Goal: Information Seeking & Learning: Learn about a topic

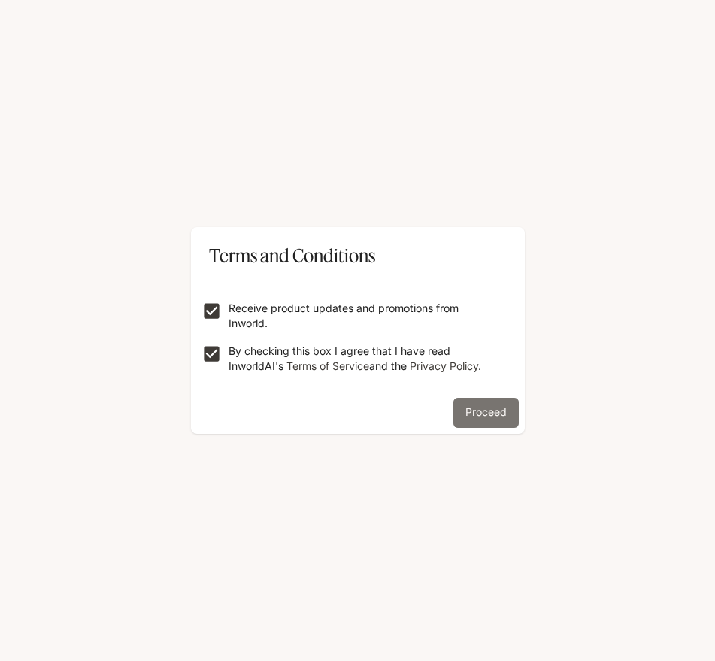
click at [453, 410] on button "Proceed" at bounding box center [485, 413] width 65 height 30
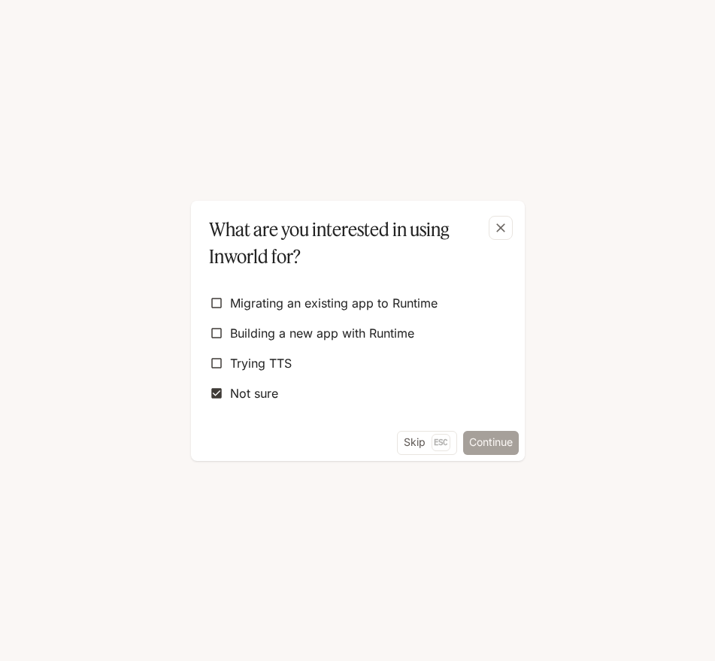
click at [474, 435] on button "Continue" at bounding box center [491, 443] width 56 height 24
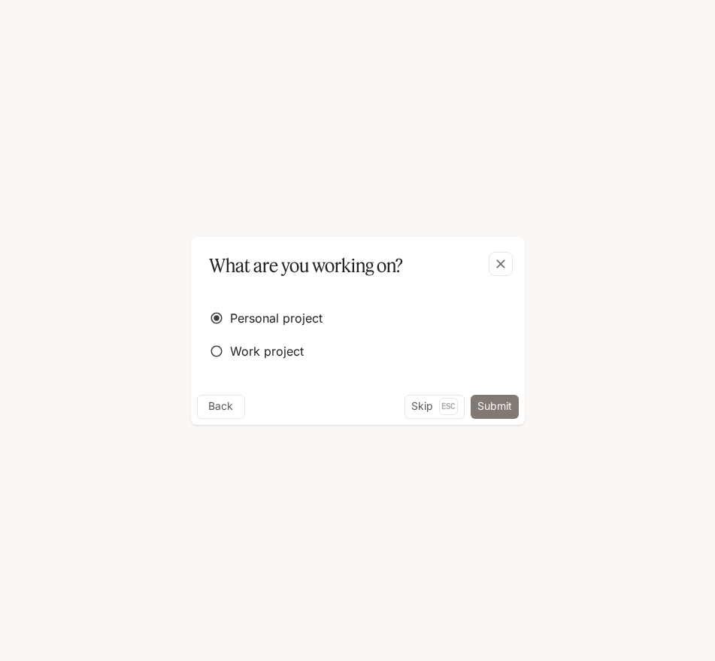
click at [490, 404] on button "Submit" at bounding box center [495, 407] width 48 height 24
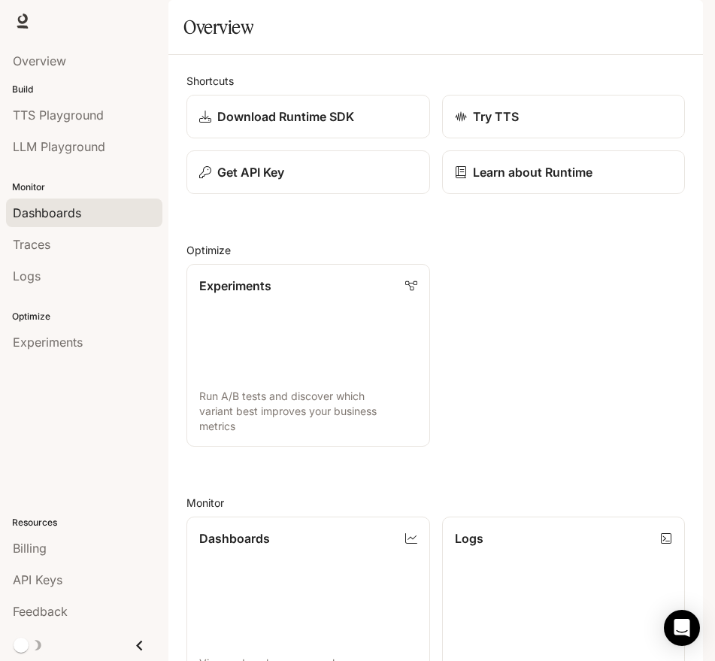
click at [71, 210] on span "Dashboards" at bounding box center [47, 213] width 68 height 18
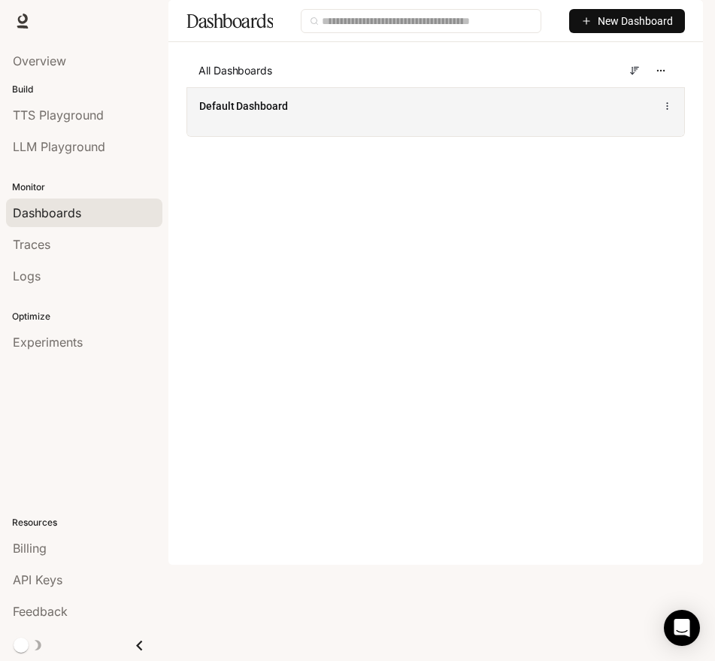
click at [260, 114] on span "Default Dashboard" at bounding box center [243, 105] width 89 height 15
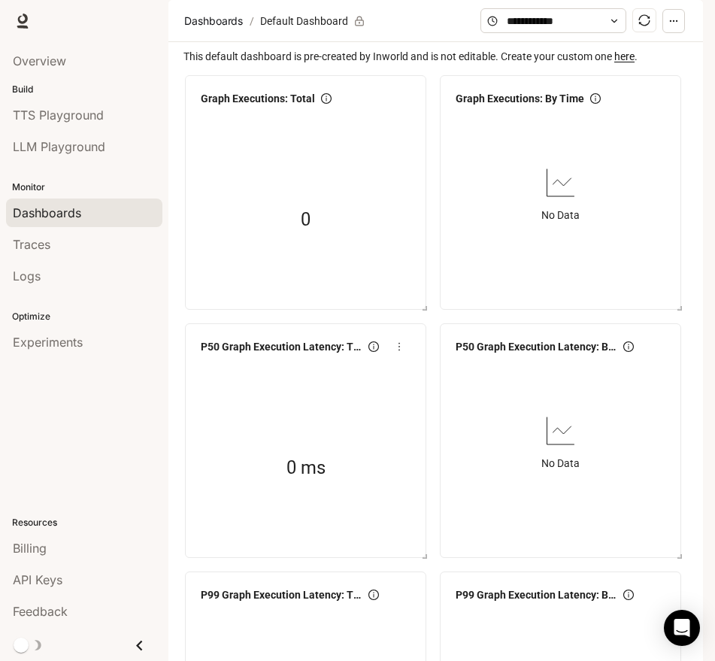
click at [676, 26] on icon "button" at bounding box center [673, 21] width 11 height 11
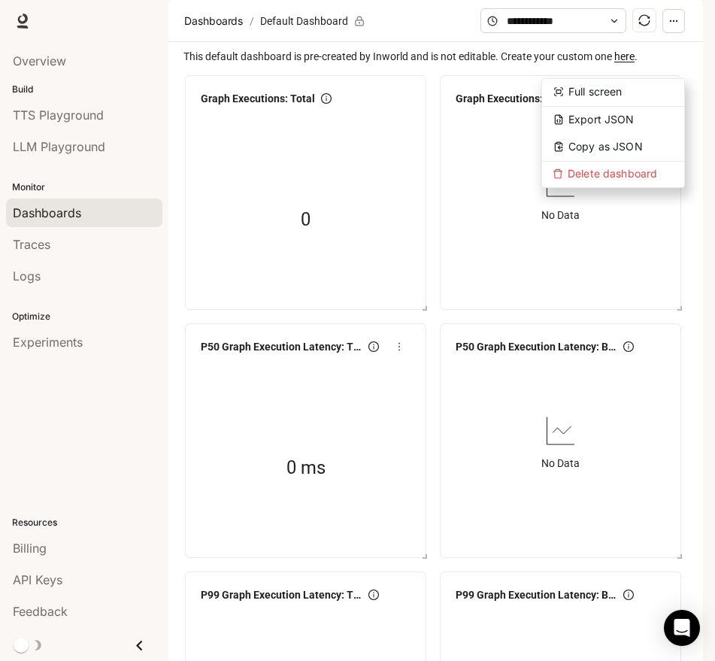
click at [91, 214] on div "Dashboards" at bounding box center [84, 213] width 143 height 18
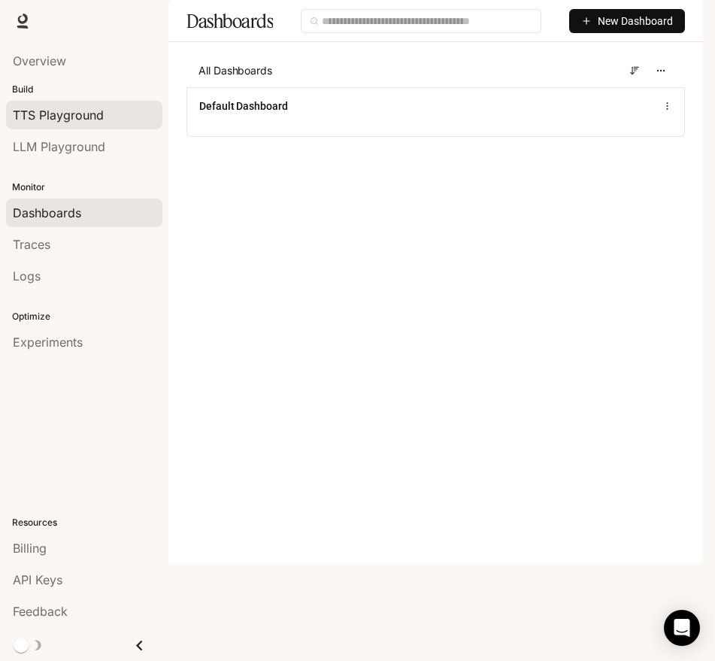
click at [65, 116] on span "TTS Playground" at bounding box center [58, 115] width 91 height 18
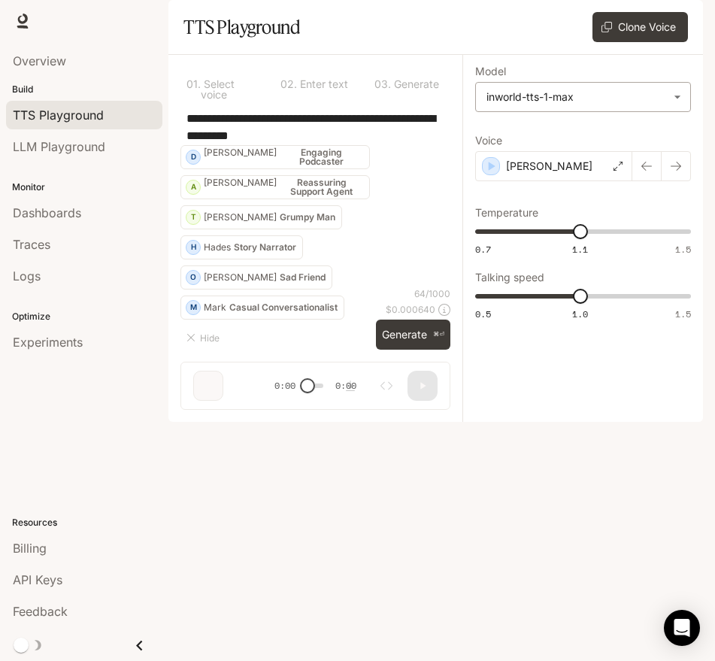
click at [581, 141] on body "**********" at bounding box center [357, 330] width 715 height 661
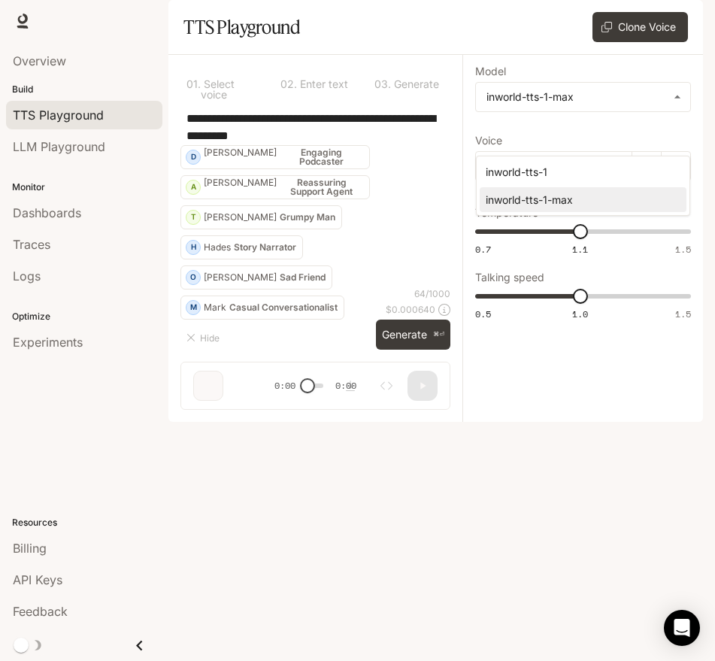
click at [486, 197] on div "inworld-tts-1-max" at bounding box center [580, 200] width 189 height 16
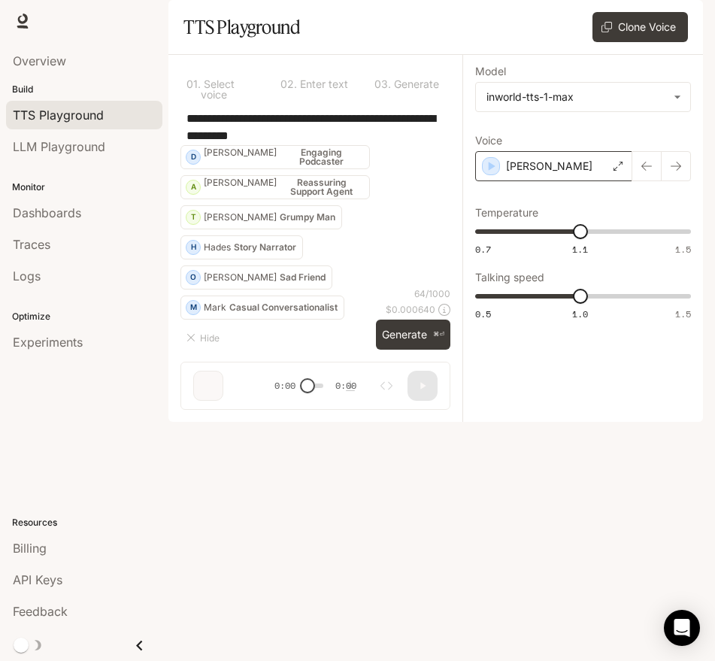
click at [565, 181] on div "[PERSON_NAME]" at bounding box center [553, 166] width 157 height 30
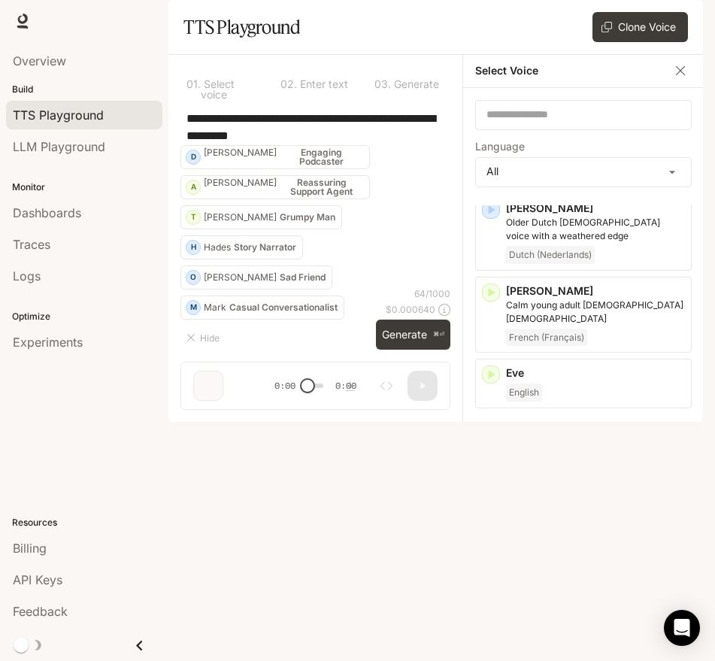
scroll to position [1112, 0]
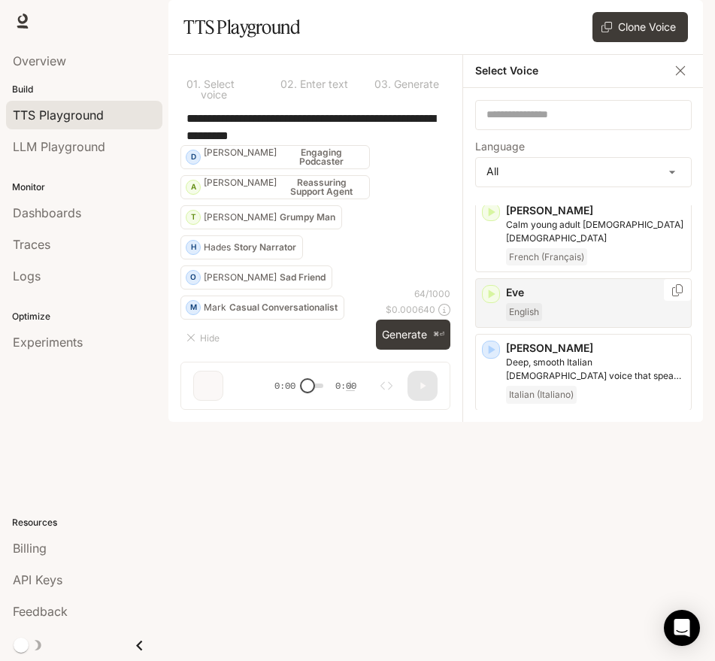
click at [492, 289] on icon "button" at bounding box center [490, 293] width 15 height 15
click at [490, 288] on div "Eve English" at bounding box center [583, 303] width 217 height 50
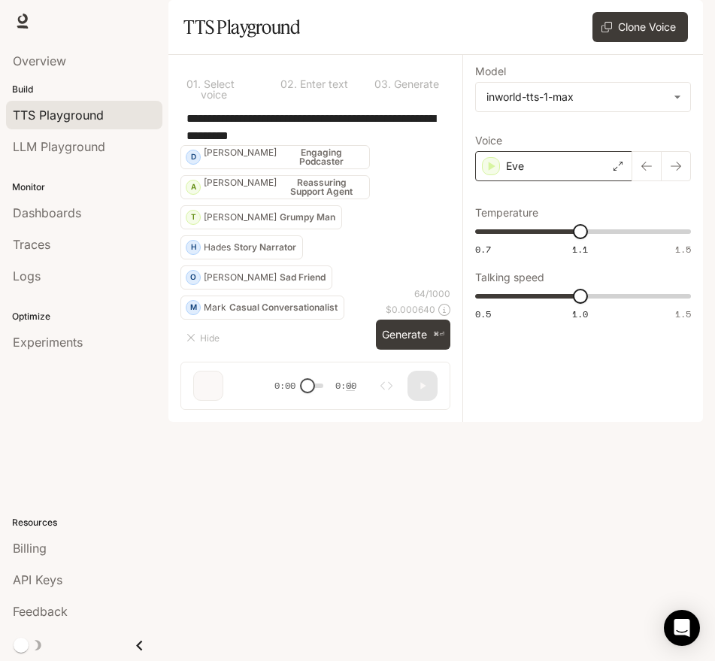
click at [500, 181] on div "Eve" at bounding box center [553, 166] width 157 height 30
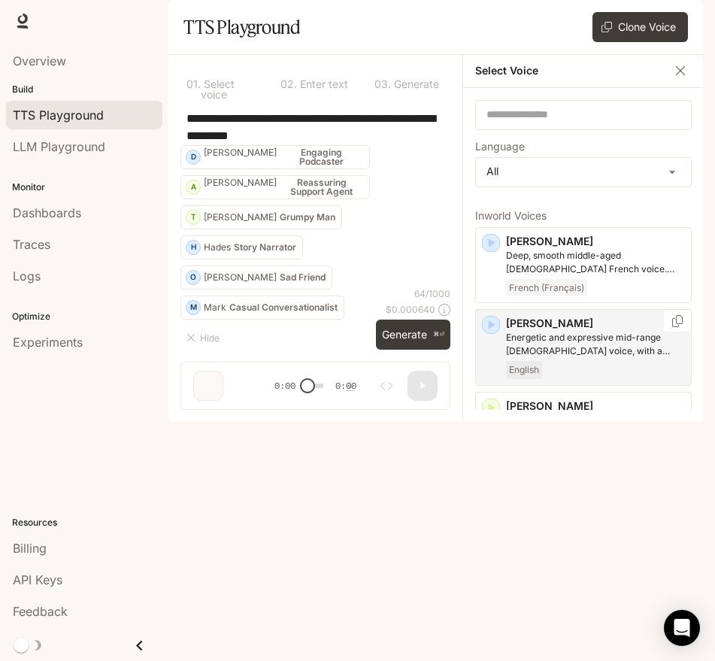
scroll to position [0, 0]
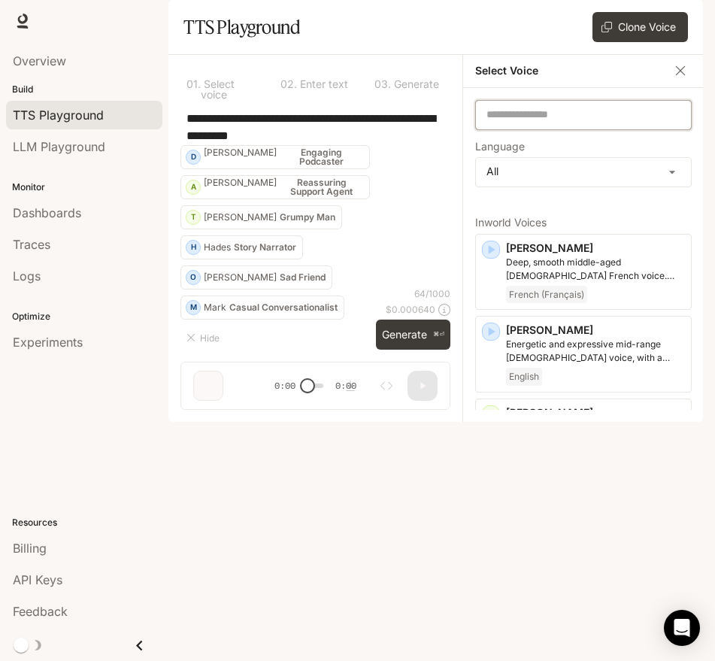
click at [583, 122] on input "text" at bounding box center [583, 114] width 215 height 15
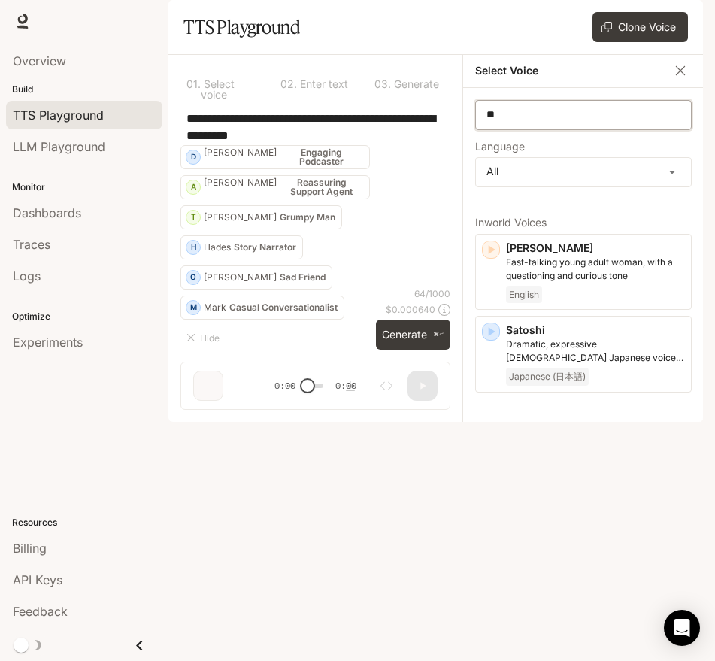
type input "*"
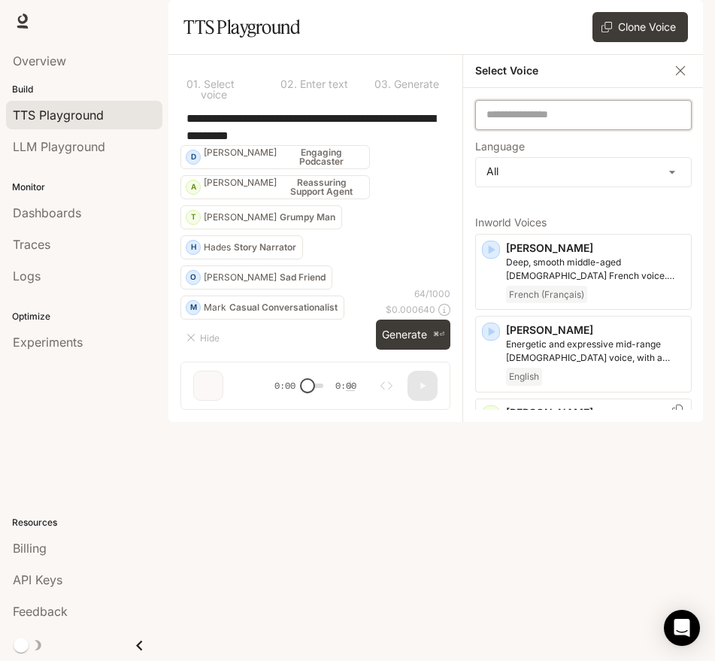
scroll to position [129, 0]
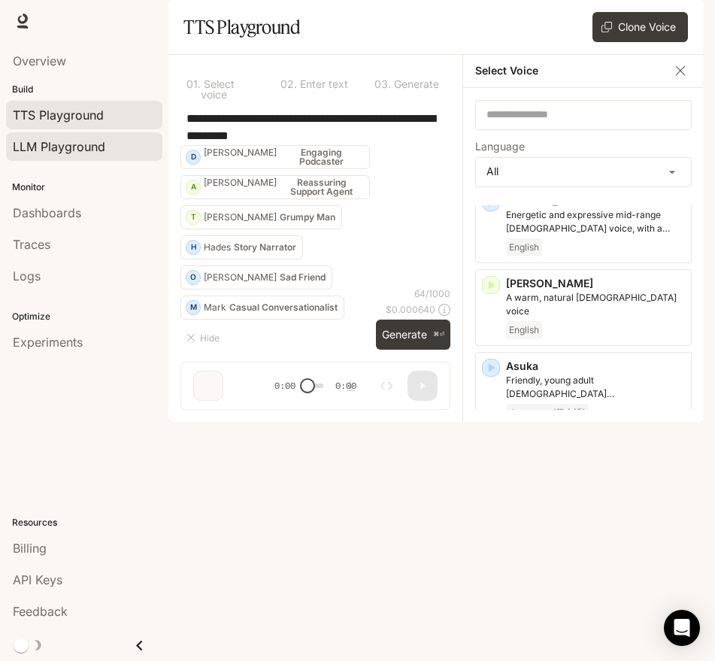
click at [74, 147] on span "LLM Playground" at bounding box center [59, 147] width 92 height 18
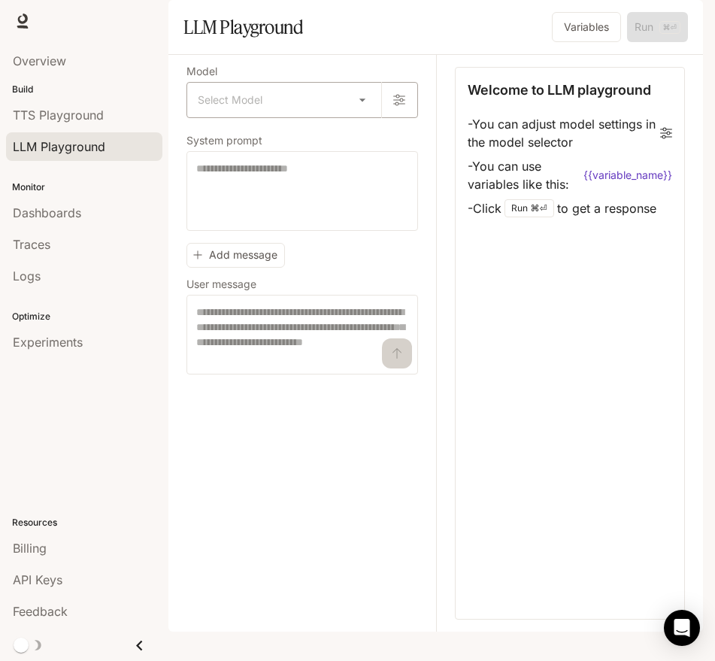
click at [329, 141] on body "Skip to main content Runtime Runtime Documentation Documentation Portal Overvie…" at bounding box center [357, 330] width 715 height 661
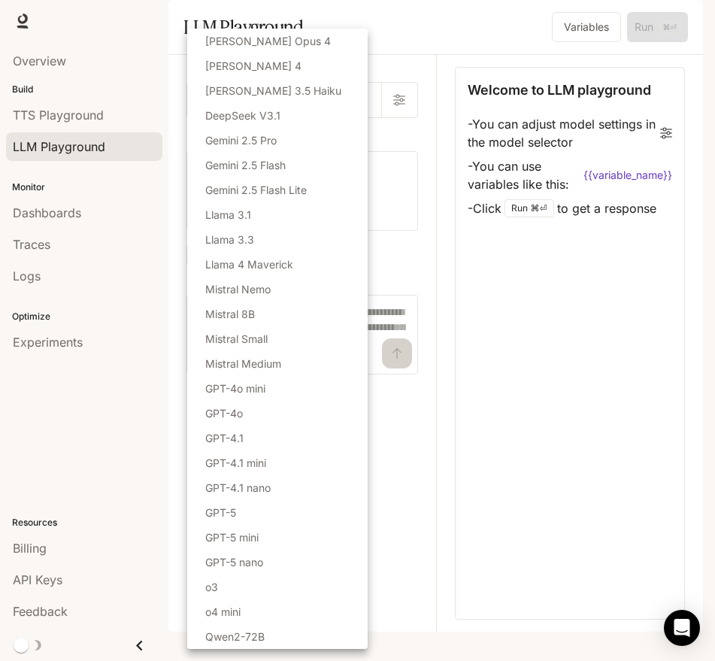
click at [382, 105] on div at bounding box center [357, 330] width 715 height 661
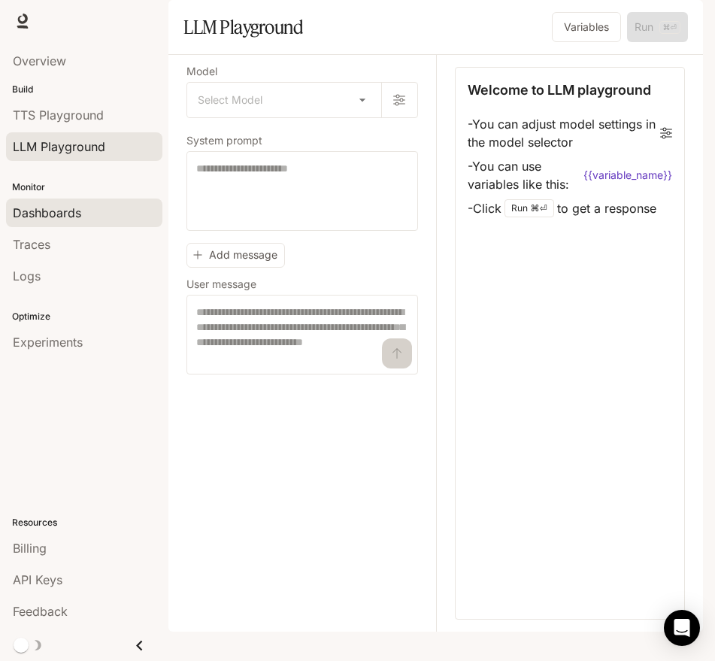
click at [65, 214] on span "Dashboards" at bounding box center [47, 213] width 68 height 18
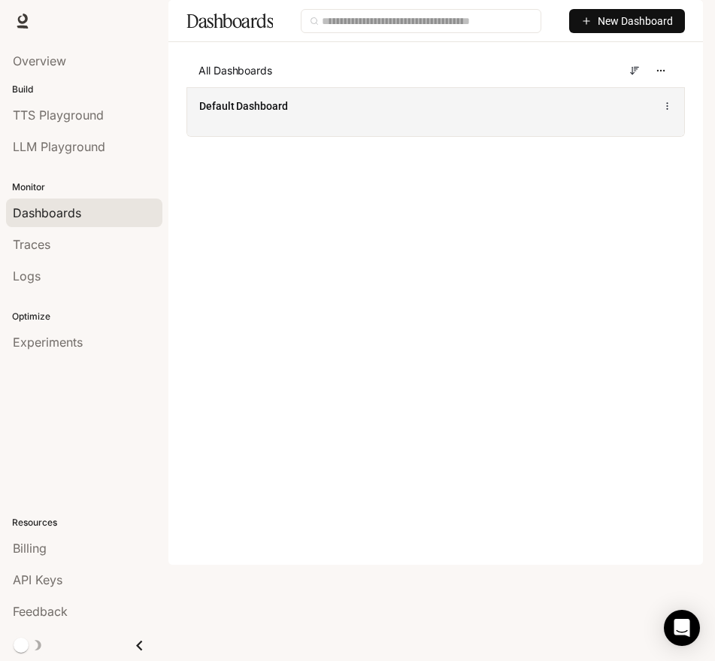
click at [285, 114] on span "Default Dashboard" at bounding box center [243, 105] width 89 height 15
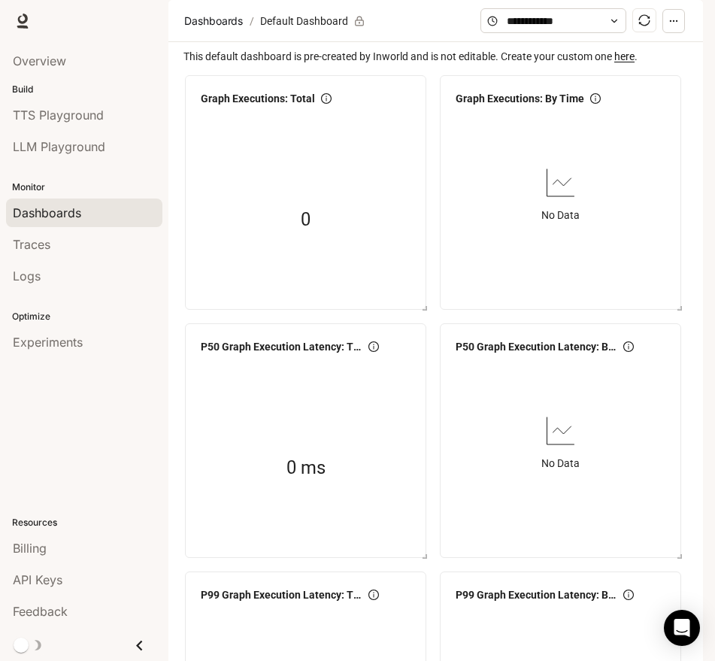
click at [126, 210] on div "Dashboards" at bounding box center [84, 213] width 143 height 18
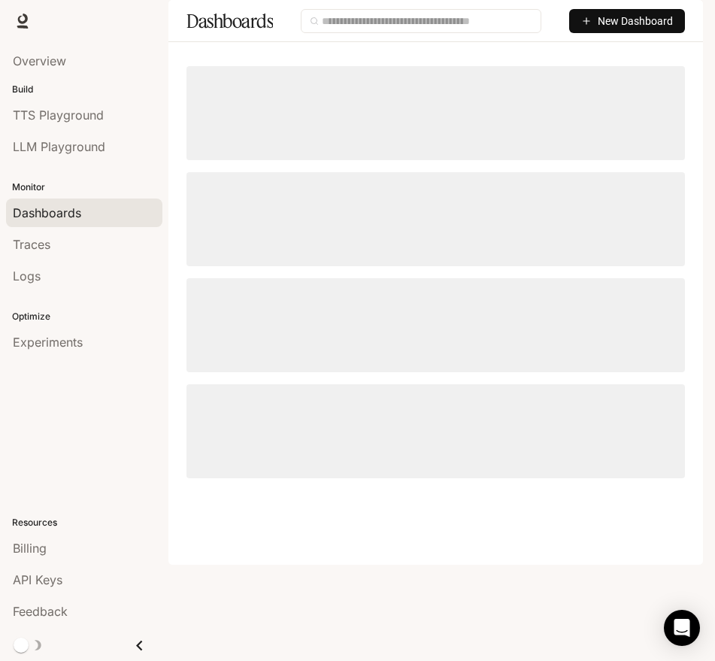
click at [77, 247] on div "Traces" at bounding box center [84, 244] width 143 height 18
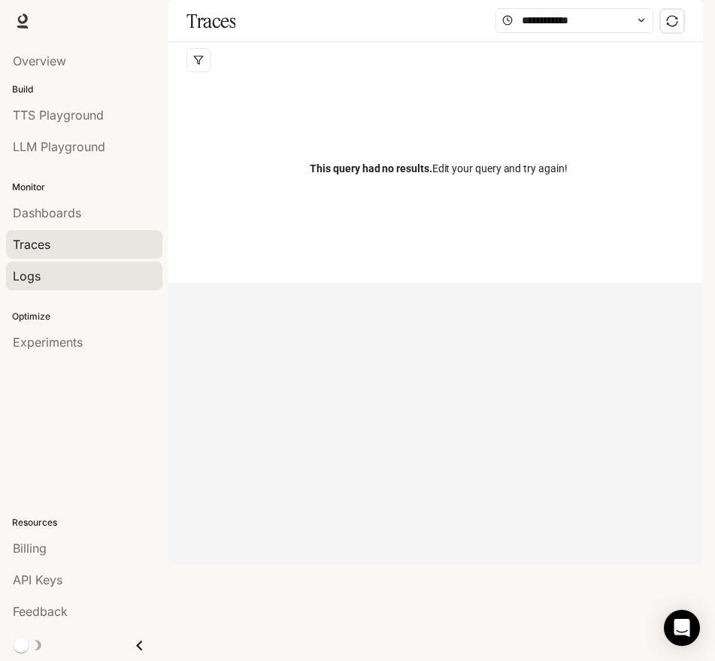
click at [61, 279] on div "Logs" at bounding box center [84, 276] width 143 height 18
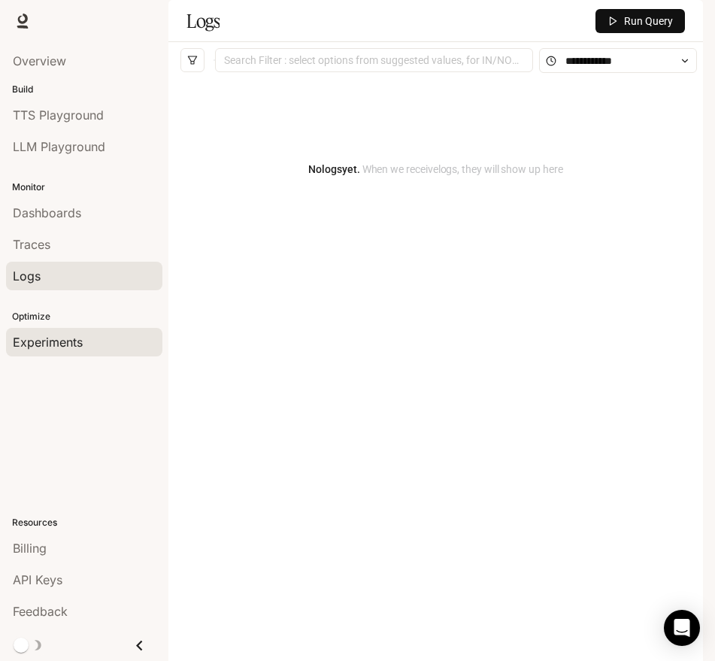
click at [59, 340] on span "Experiments" at bounding box center [48, 342] width 70 height 18
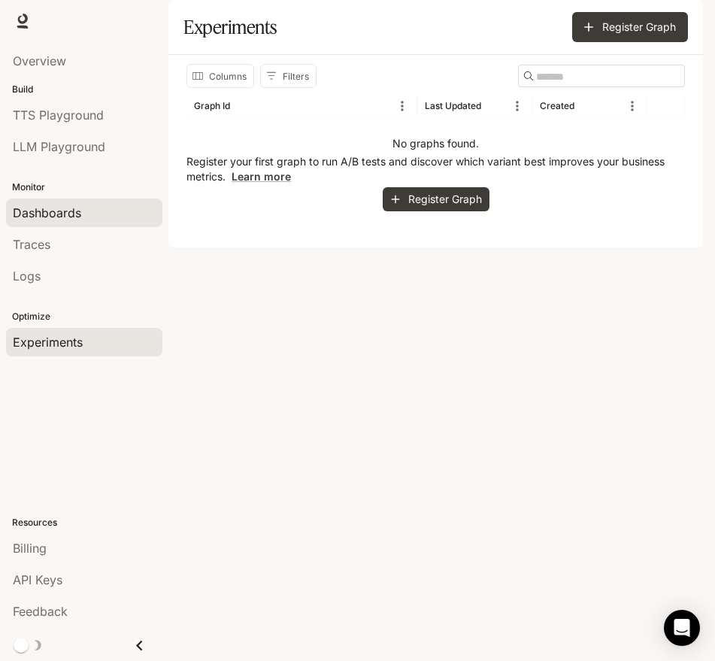
click at [77, 215] on span "Dashboards" at bounding box center [47, 213] width 68 height 18
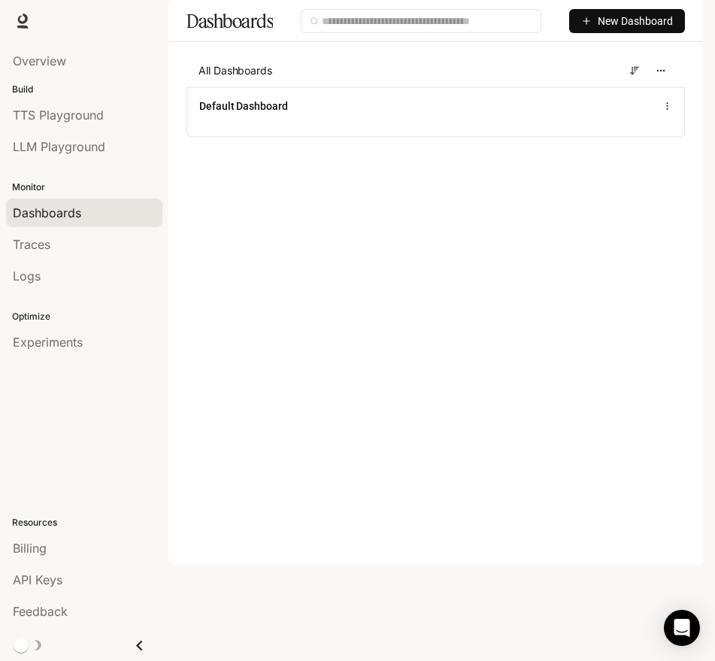
click at [592, 33] on button "New Dashboard" at bounding box center [627, 21] width 116 height 24
click at [377, 85] on div "Dashboards New Dashboard All Dashboards Default Dashboard" at bounding box center [435, 79] width 535 height 159
click at [380, 29] on input "text" at bounding box center [427, 21] width 211 height 17
type input "*"
click at [41, 59] on span "Overview" at bounding box center [39, 61] width 53 height 18
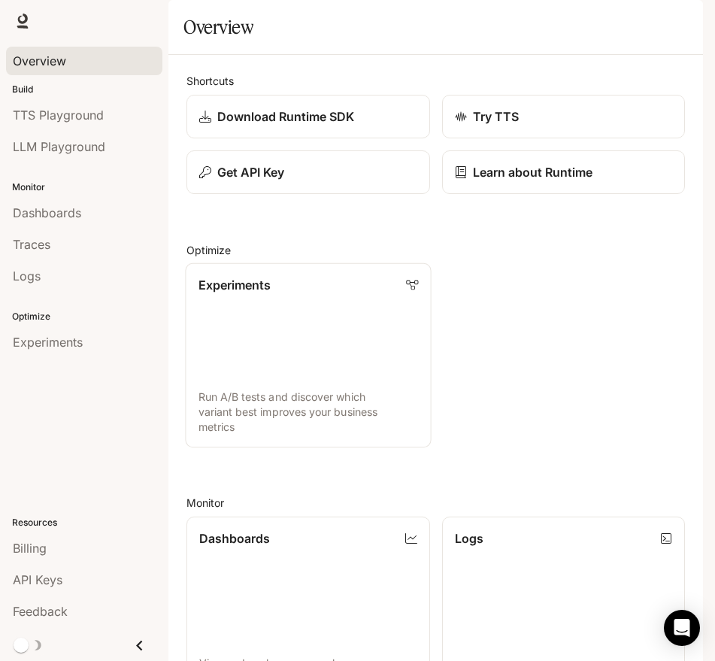
scroll to position [148, 0]
click at [56, 339] on span "Experiments" at bounding box center [48, 342] width 70 height 18
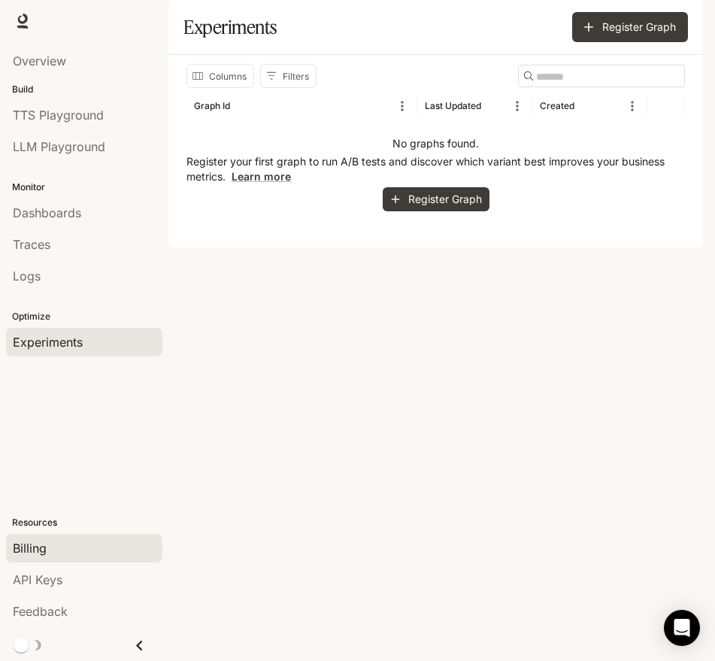
click at [38, 537] on link "Billing" at bounding box center [84, 548] width 156 height 29
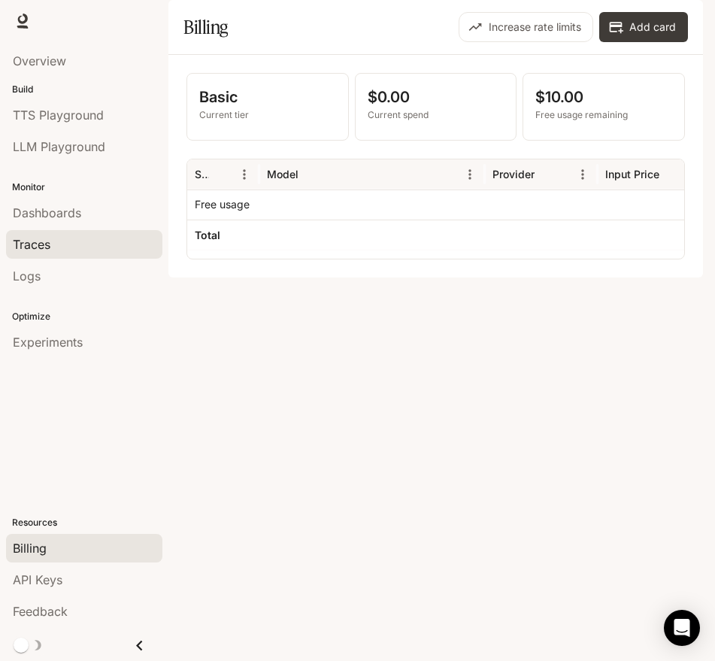
click at [53, 253] on link "Traces" at bounding box center [84, 244] width 156 height 29
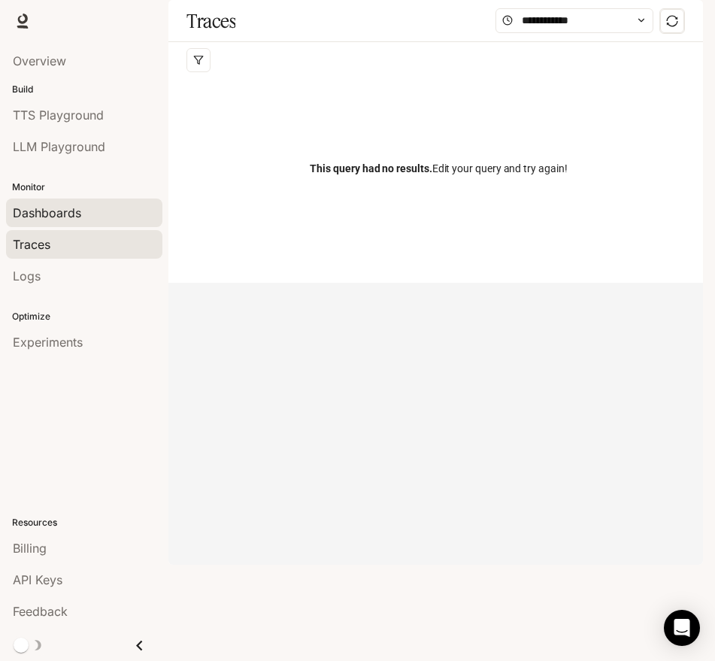
click at [65, 214] on span "Dashboards" at bounding box center [47, 213] width 68 height 18
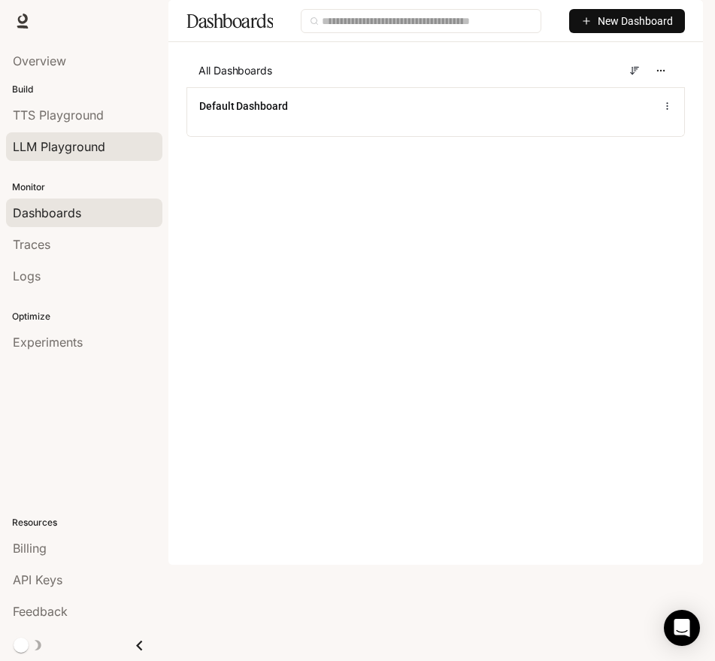
click at [51, 154] on span "LLM Playground" at bounding box center [59, 147] width 92 height 18
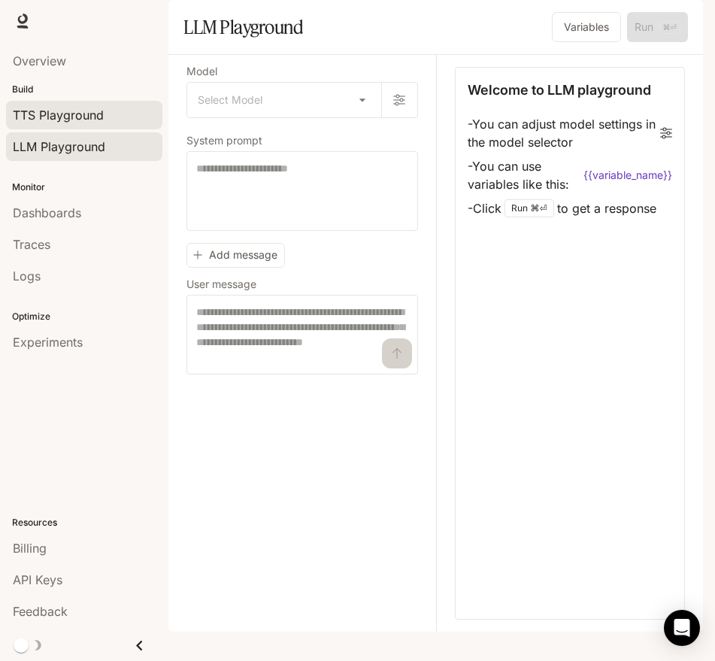
click at [59, 120] on span "TTS Playground" at bounding box center [58, 115] width 91 height 18
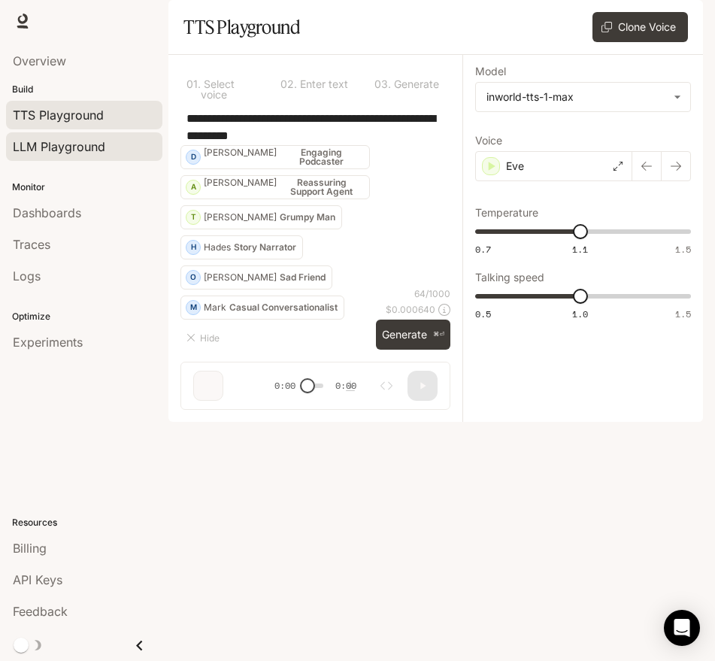
click at [65, 156] on link "LLM Playground" at bounding box center [84, 146] width 156 height 29
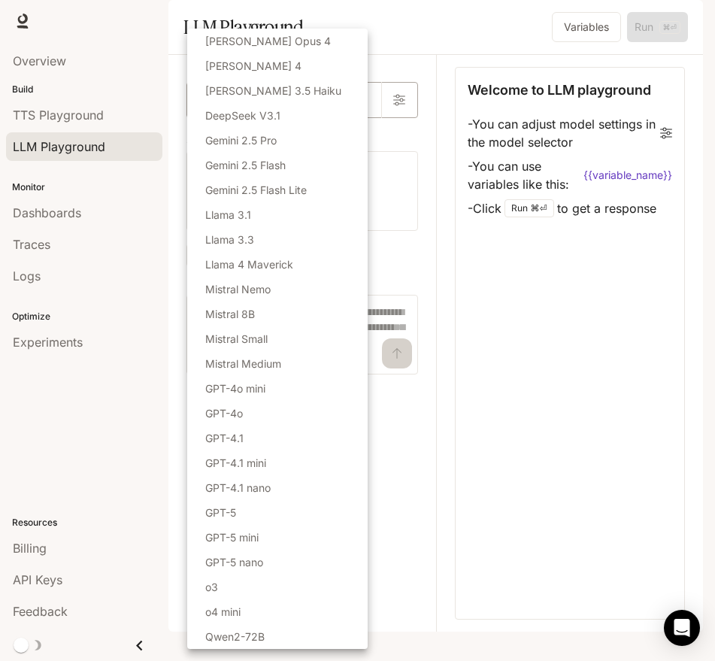
click at [355, 144] on body "Skip to main content Runtime Runtime Documentation Documentation Portal Overvie…" at bounding box center [357, 330] width 715 height 661
click at [378, 123] on div at bounding box center [357, 330] width 715 height 661
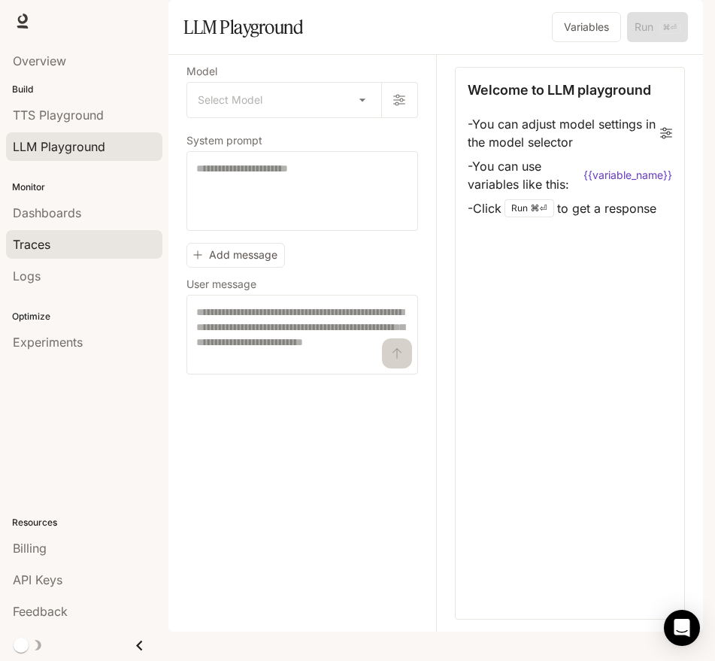
click at [92, 231] on link "Traces" at bounding box center [84, 244] width 156 height 29
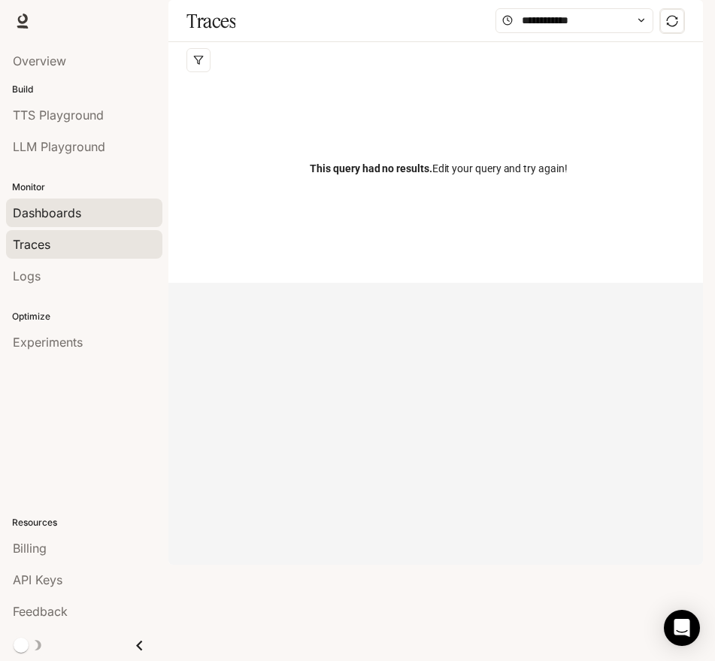
click at [84, 214] on div "Dashboards" at bounding box center [84, 213] width 143 height 18
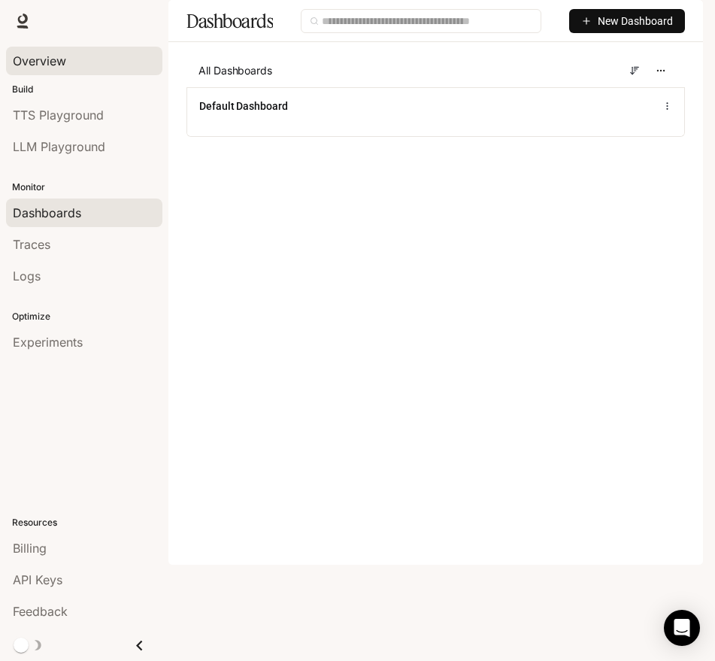
click at [50, 67] on span "Overview" at bounding box center [39, 61] width 53 height 18
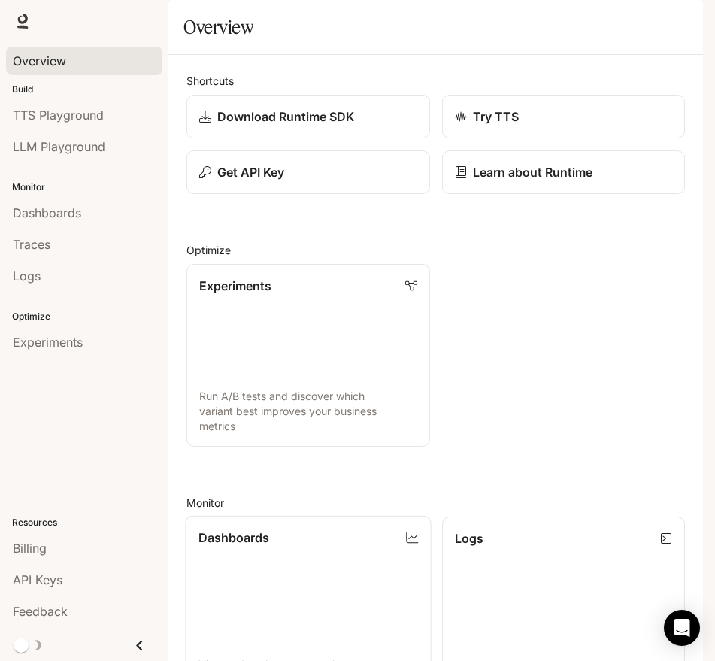
scroll to position [544, 0]
click at [51, 143] on span "LLM Playground" at bounding box center [59, 147] width 92 height 18
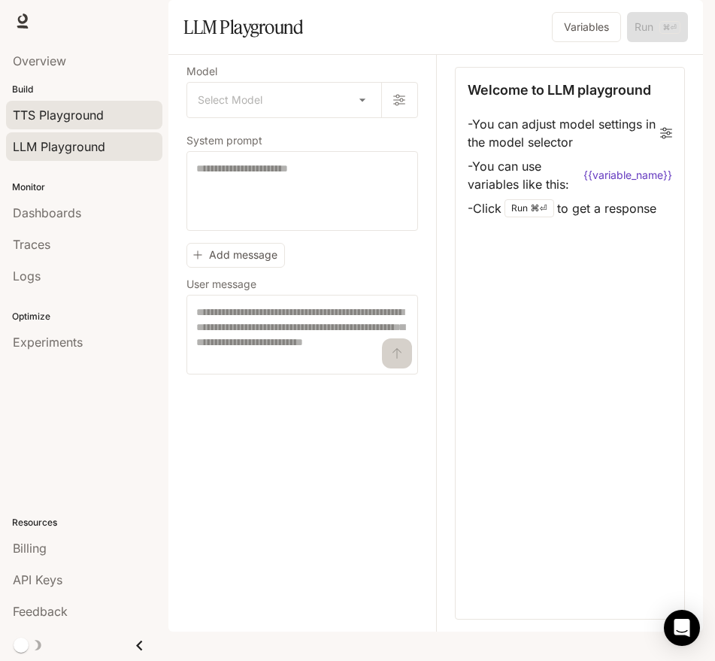
click at [29, 122] on span "TTS Playground" at bounding box center [58, 115] width 91 height 18
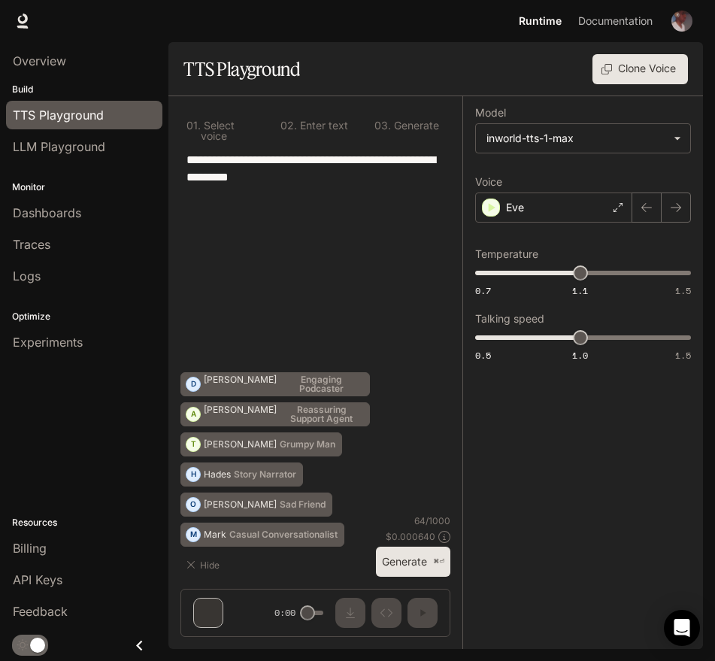
click at [38, 518] on p "Resources" at bounding box center [84, 523] width 168 height 14
click at [42, 286] on link "Logs" at bounding box center [84, 276] width 156 height 29
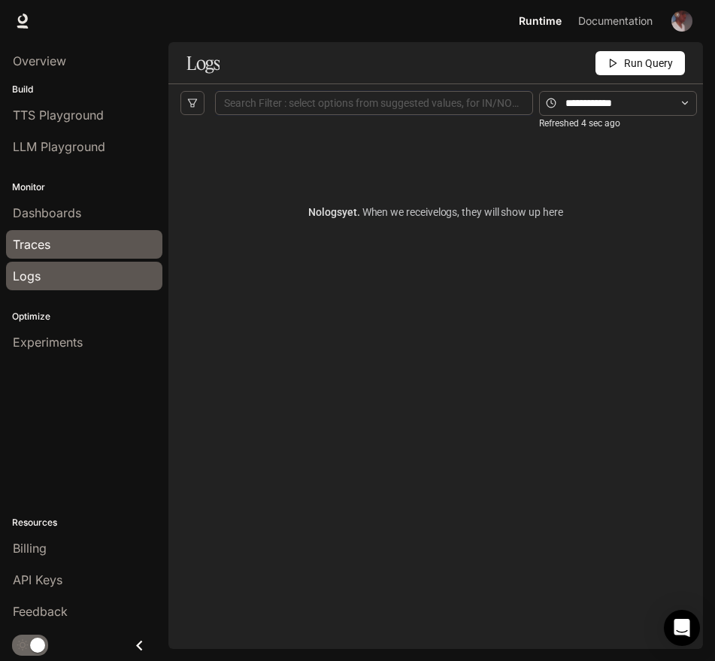
click at [47, 256] on link "Traces" at bounding box center [84, 244] width 156 height 29
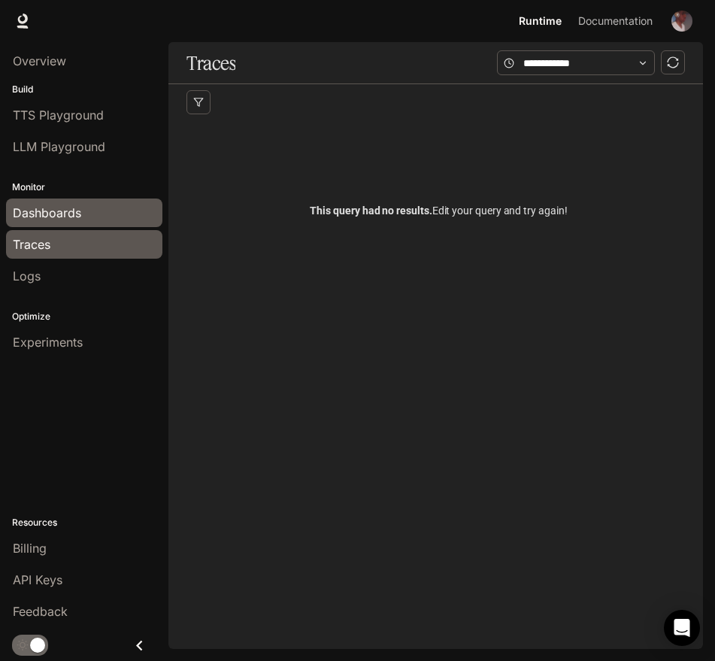
click at [70, 221] on span "Dashboards" at bounding box center [47, 213] width 68 height 18
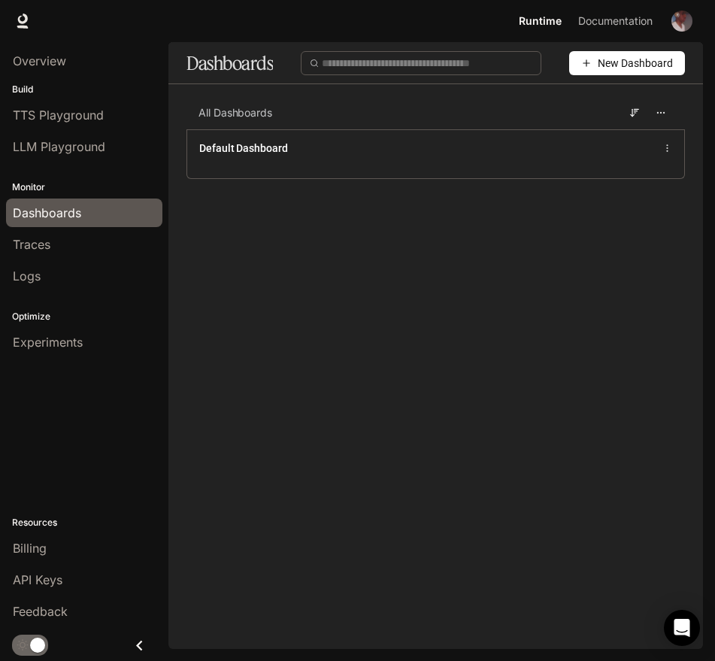
click at [535, 20] on span "Runtime" at bounding box center [540, 21] width 43 height 19
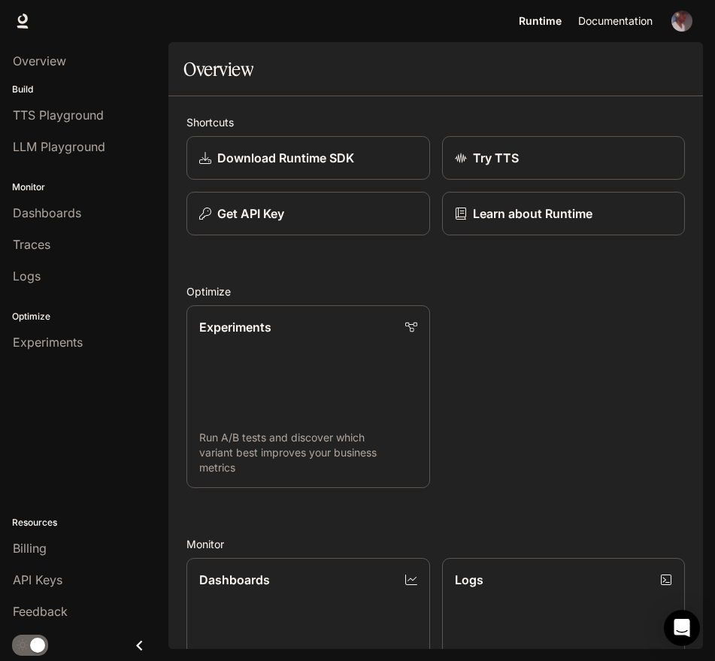
click at [605, 20] on span "Documentation" at bounding box center [615, 21] width 74 height 19
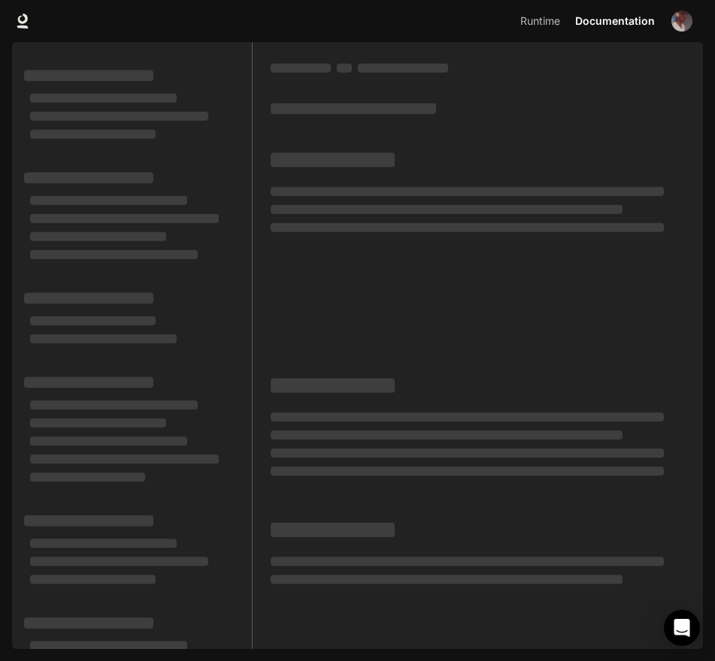
click at [675, 21] on img "button" at bounding box center [681, 21] width 21 height 21
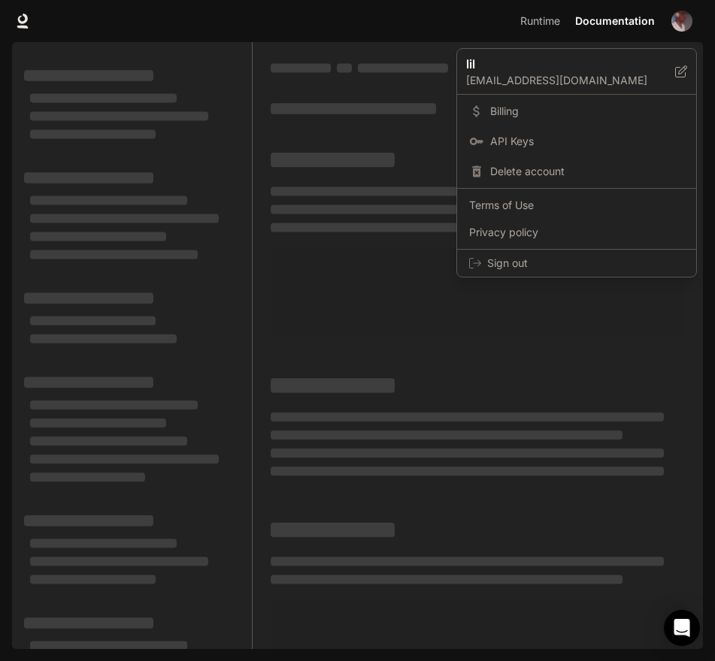
click at [474, 22] on div at bounding box center [357, 330] width 715 height 661
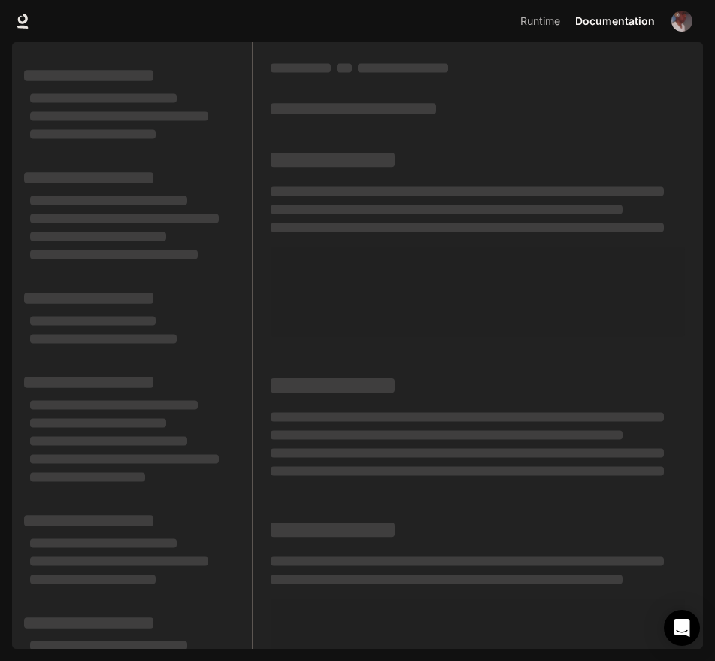
click at [19, 25] on icon at bounding box center [22, 21] width 15 height 15
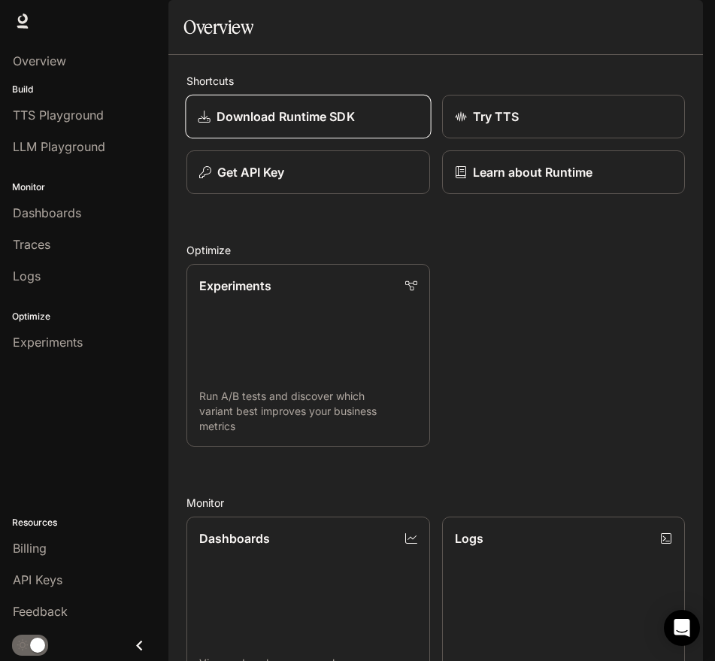
click at [293, 126] on p "Download Runtime SDK" at bounding box center [286, 117] width 138 height 18
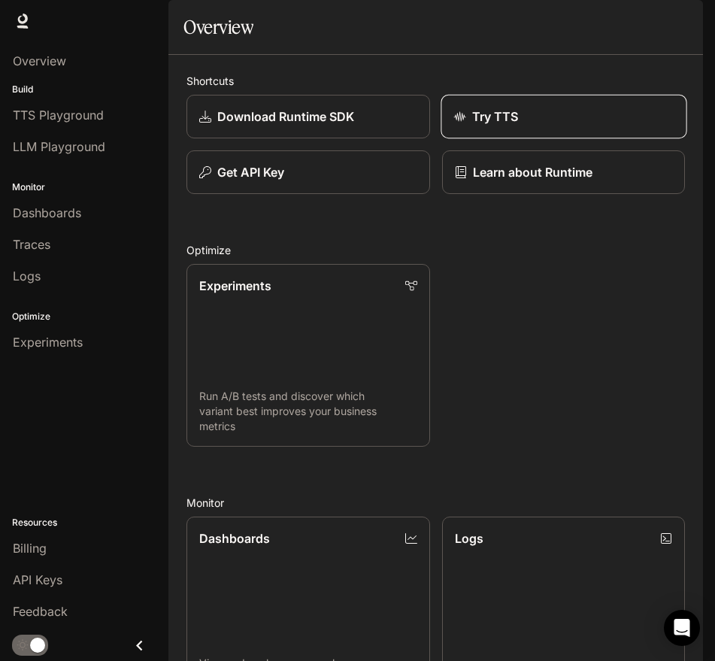
click at [462, 126] on div "Try TTS" at bounding box center [563, 117] width 220 height 18
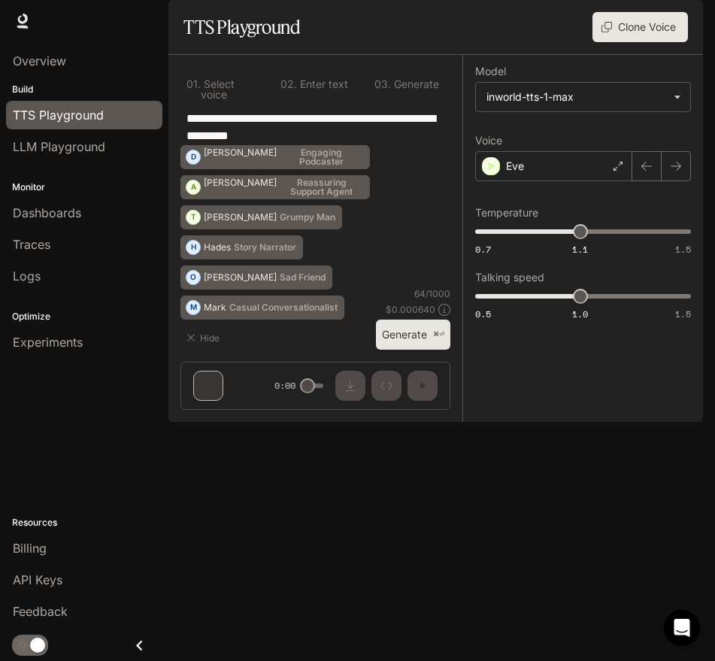
click at [428, 89] on p "Generate" at bounding box center [415, 84] width 48 height 11
click at [34, 63] on span "Overview" at bounding box center [39, 61] width 53 height 18
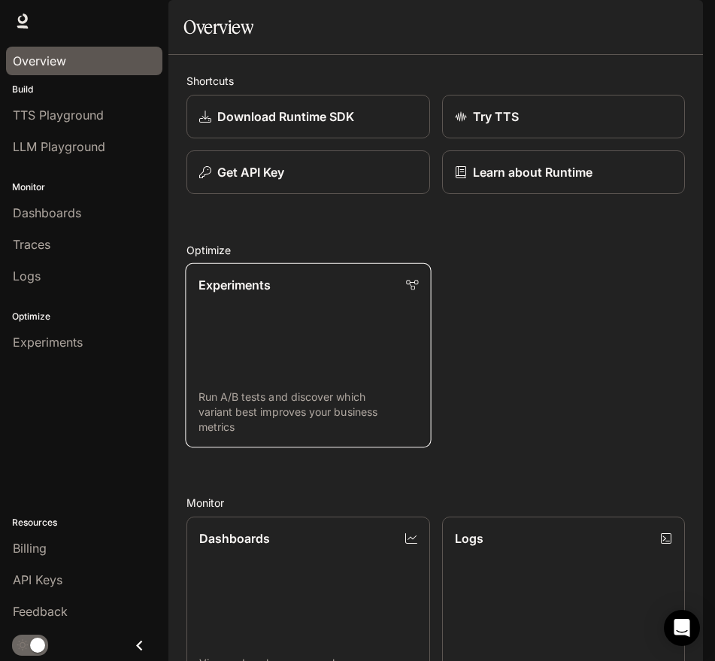
scroll to position [464, 0]
click at [321, 517] on link "Dashboards View and analyze your workspace metrics" at bounding box center [308, 608] width 244 height 183
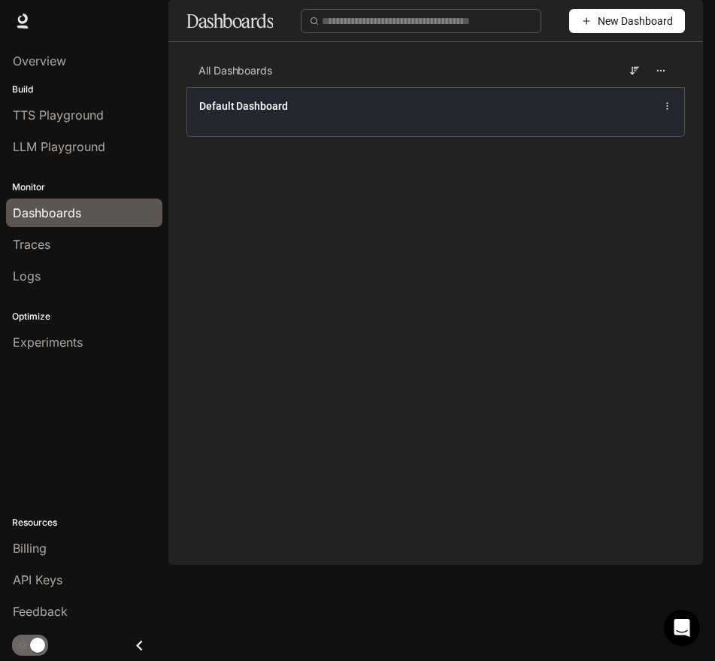
click at [539, 115] on div "Default Dashboard" at bounding box center [435, 106] width 473 height 18
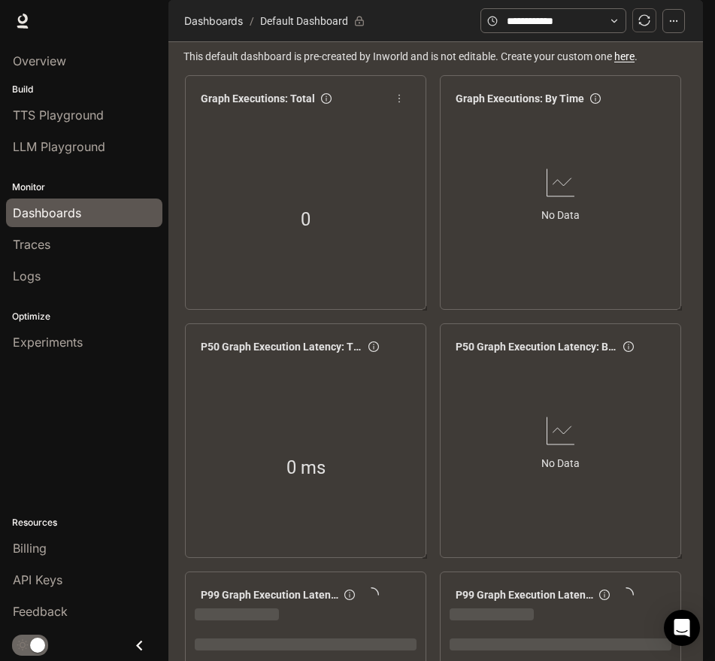
scroll to position [264, 0]
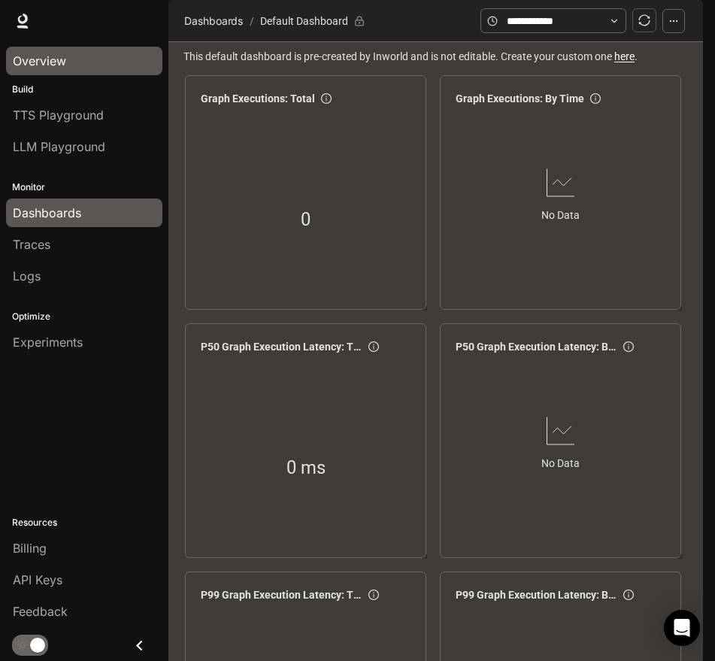
click at [56, 53] on span "Overview" at bounding box center [39, 61] width 53 height 18
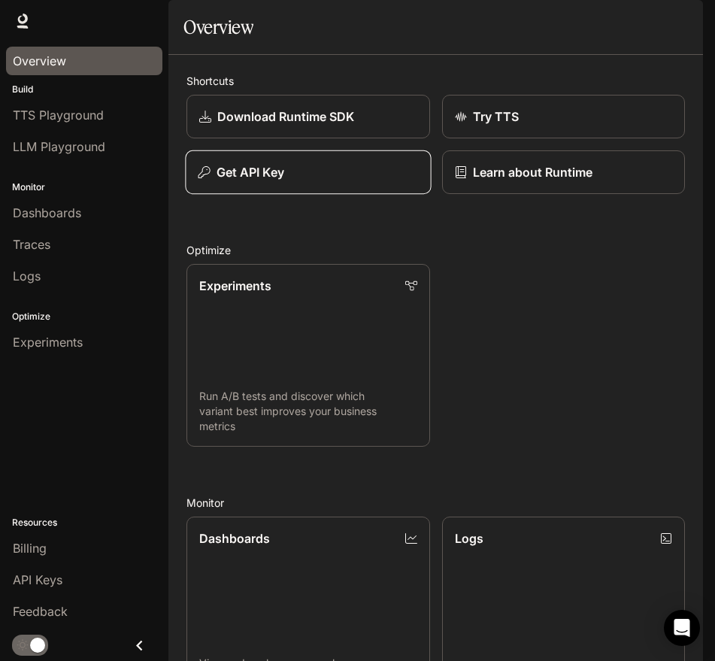
scroll to position [544, 0]
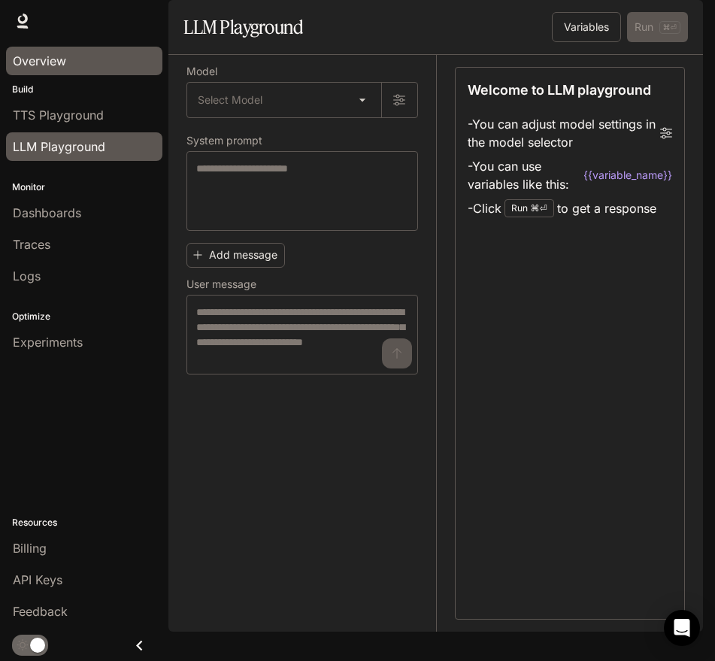
click at [63, 59] on span "Overview" at bounding box center [39, 61] width 53 height 18
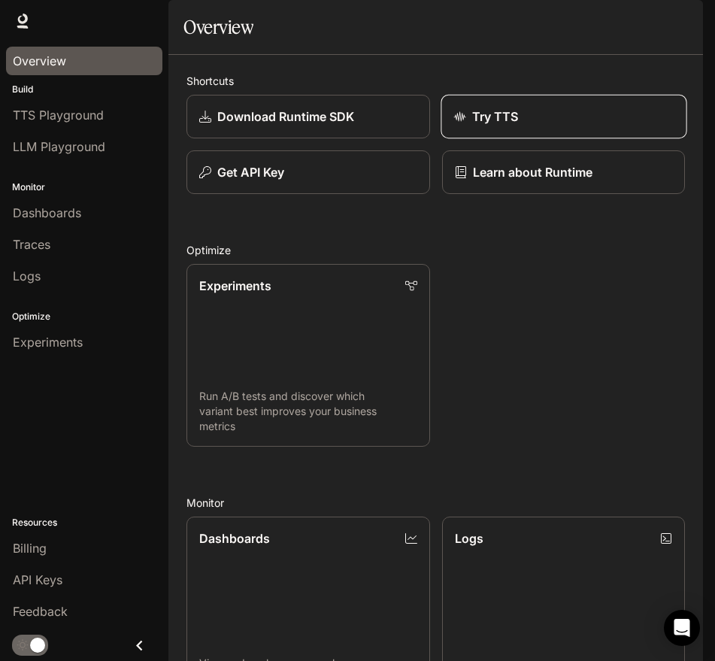
click at [453, 126] on div "Try TTS" at bounding box center [563, 117] width 220 height 18
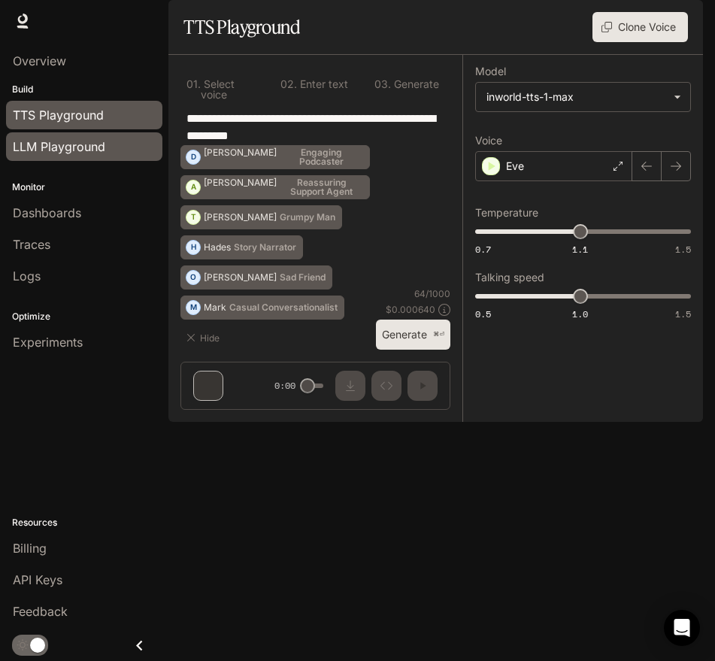
click at [97, 144] on span "LLM Playground" at bounding box center [59, 147] width 92 height 18
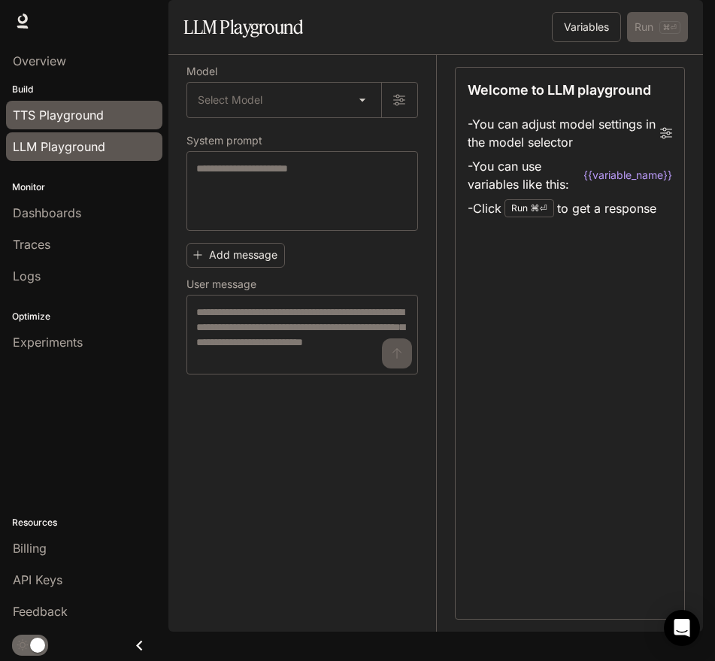
click at [106, 128] on link "TTS Playground" at bounding box center [84, 115] width 156 height 29
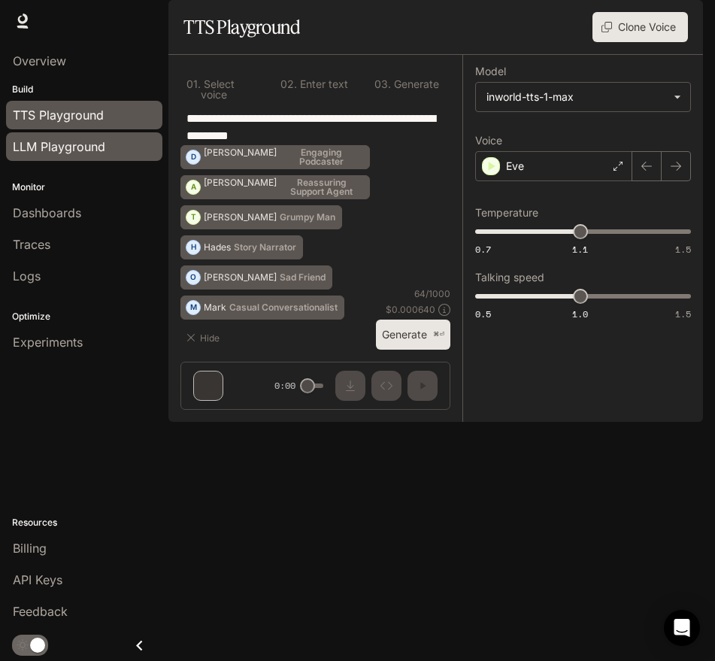
click at [104, 141] on span "LLM Playground" at bounding box center [59, 147] width 92 height 18
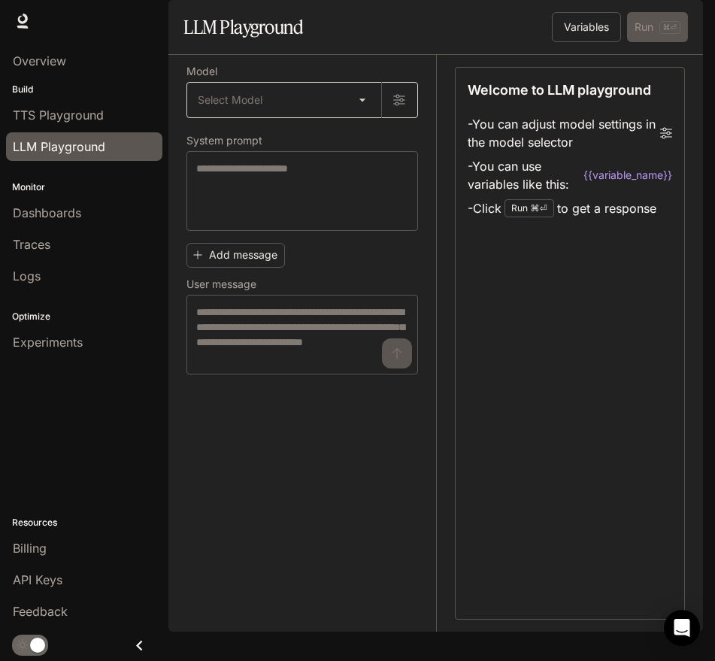
click at [273, 147] on body "Skip to main content Runtime Runtime Documentation Documentation Portal Overvie…" at bounding box center [357, 330] width 715 height 661
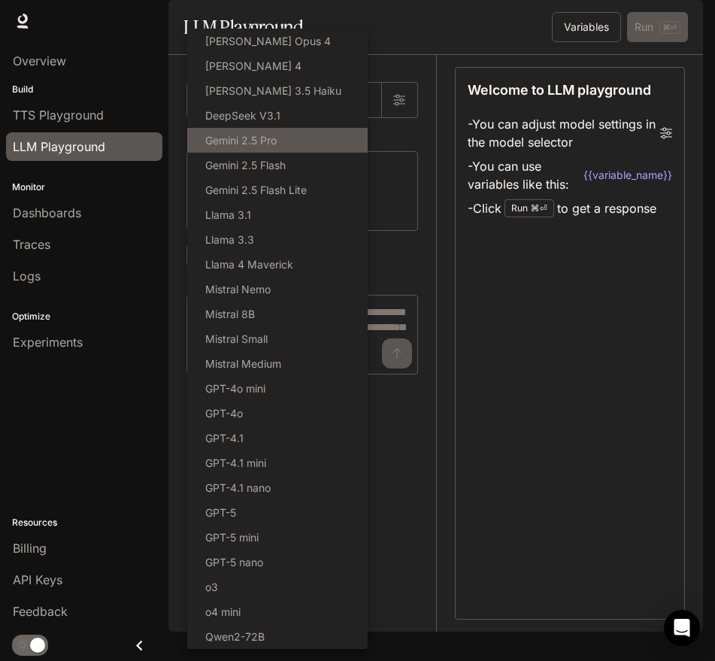
click at [268, 146] on p "Gemini 2.5 Pro" at bounding box center [240, 140] width 71 height 16
type input "**********"
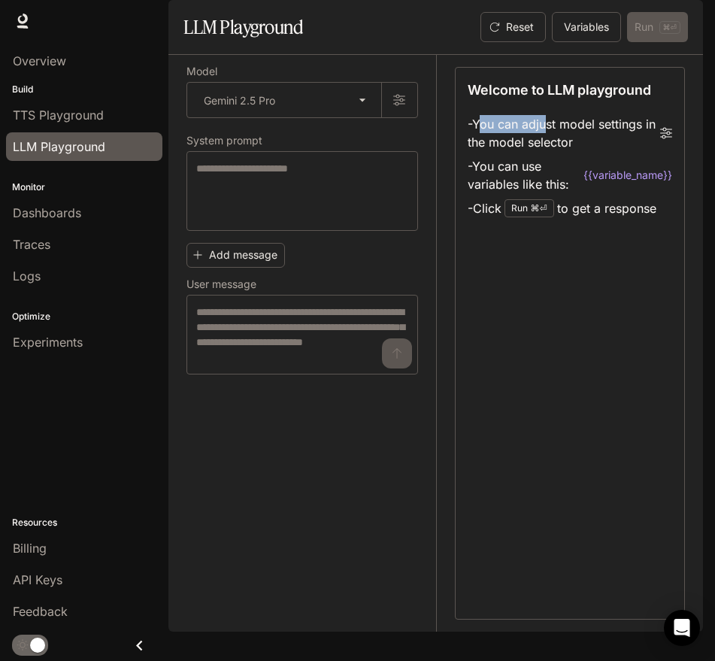
drag, startPoint x: 483, startPoint y: 165, endPoint x: 550, endPoint y: 172, distance: 67.3
click at [550, 154] on li "- You can adjust model settings in the model selector" at bounding box center [570, 133] width 205 height 42
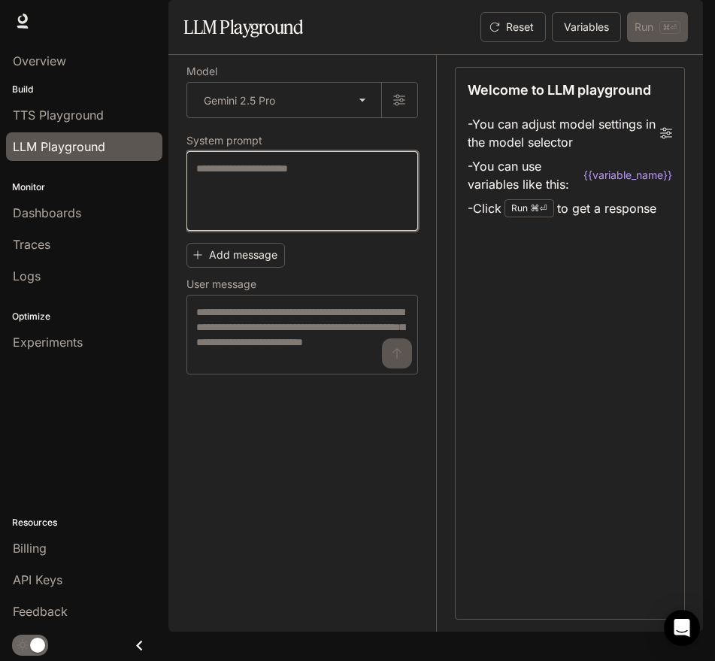
click at [244, 205] on textarea at bounding box center [302, 191] width 212 height 60
click at [250, 268] on button "Add message" at bounding box center [235, 255] width 98 height 25
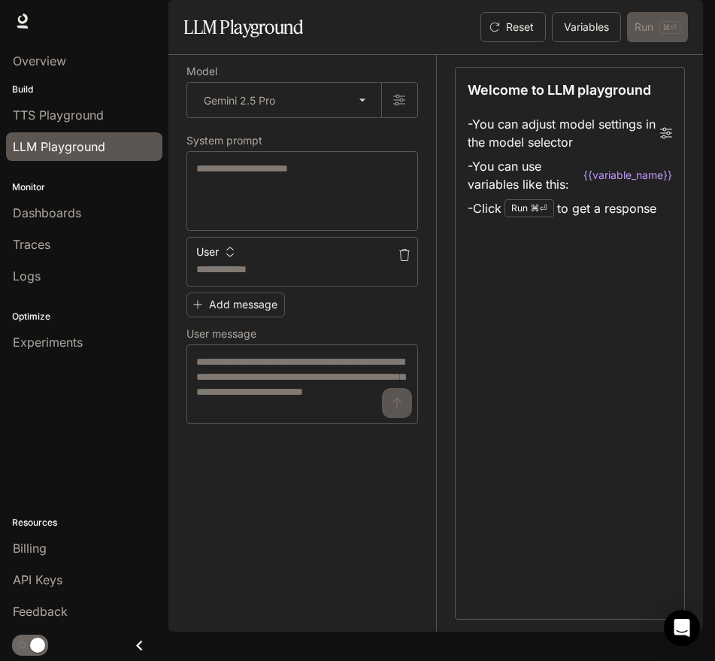
click at [405, 261] on icon "button" at bounding box center [404, 255] width 11 height 12
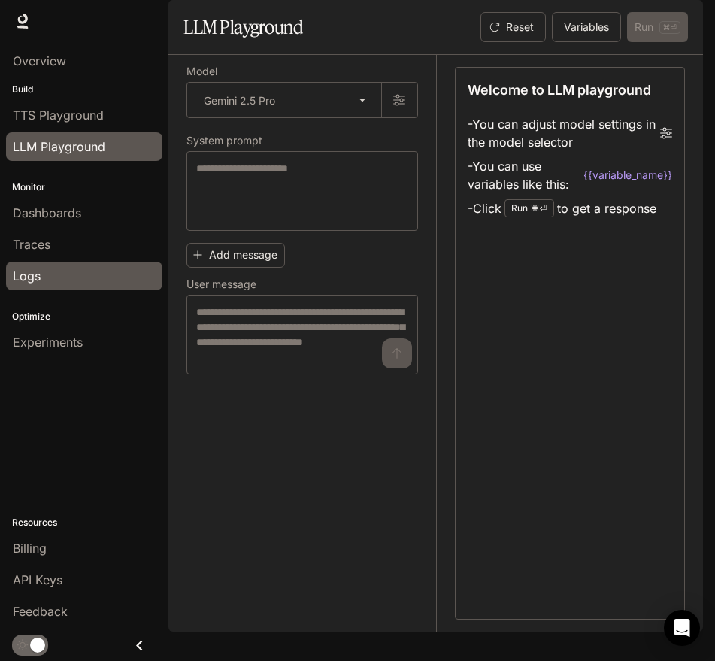
click at [69, 263] on link "Logs" at bounding box center [84, 276] width 156 height 29
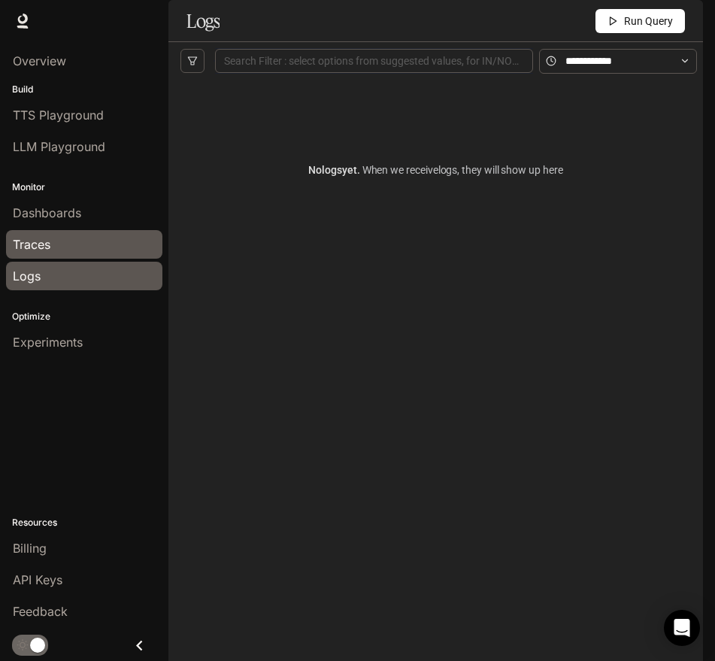
click at [62, 242] on div "Traces" at bounding box center [84, 244] width 143 height 18
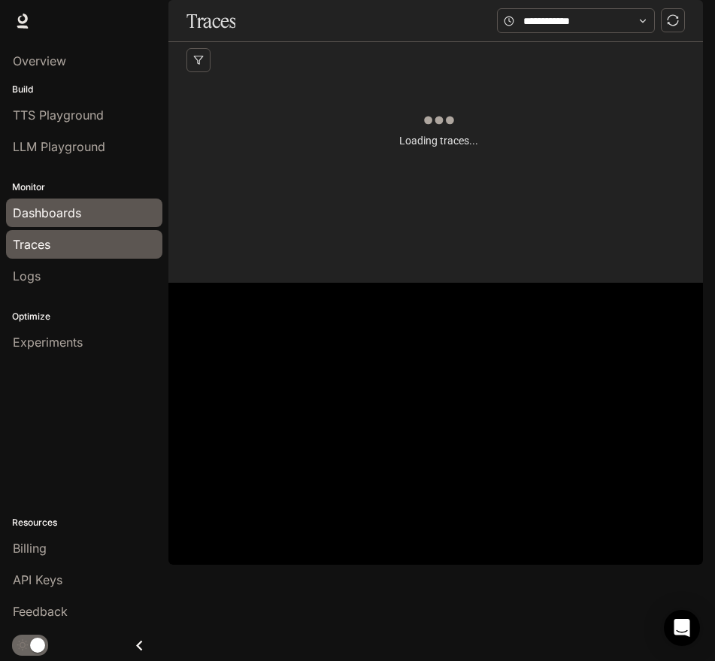
click at [61, 224] on link "Dashboards" at bounding box center [84, 212] width 156 height 29
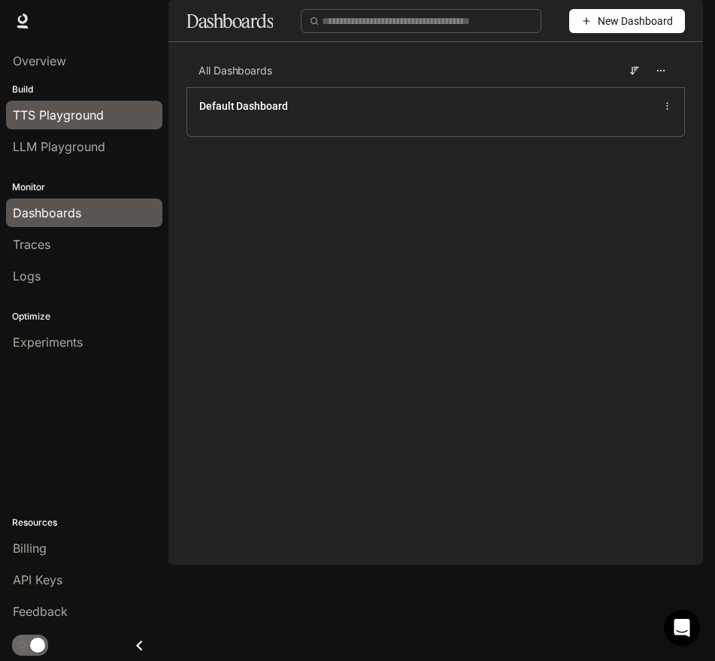
click at [67, 120] on span "TTS Playground" at bounding box center [58, 115] width 91 height 18
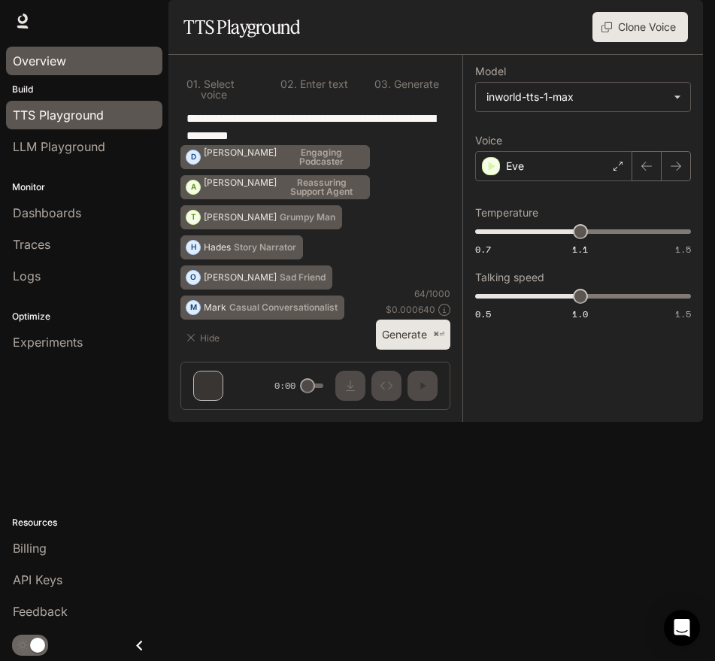
click at [47, 74] on link "Overview" at bounding box center [84, 61] width 156 height 29
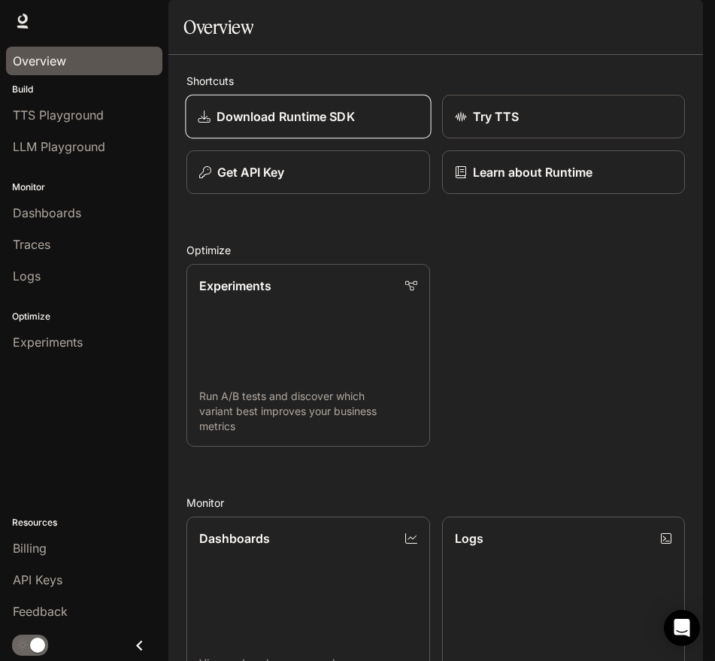
click at [297, 126] on p "Download Runtime SDK" at bounding box center [286, 117] width 138 height 18
